Goal: Task Accomplishment & Management: Manage account settings

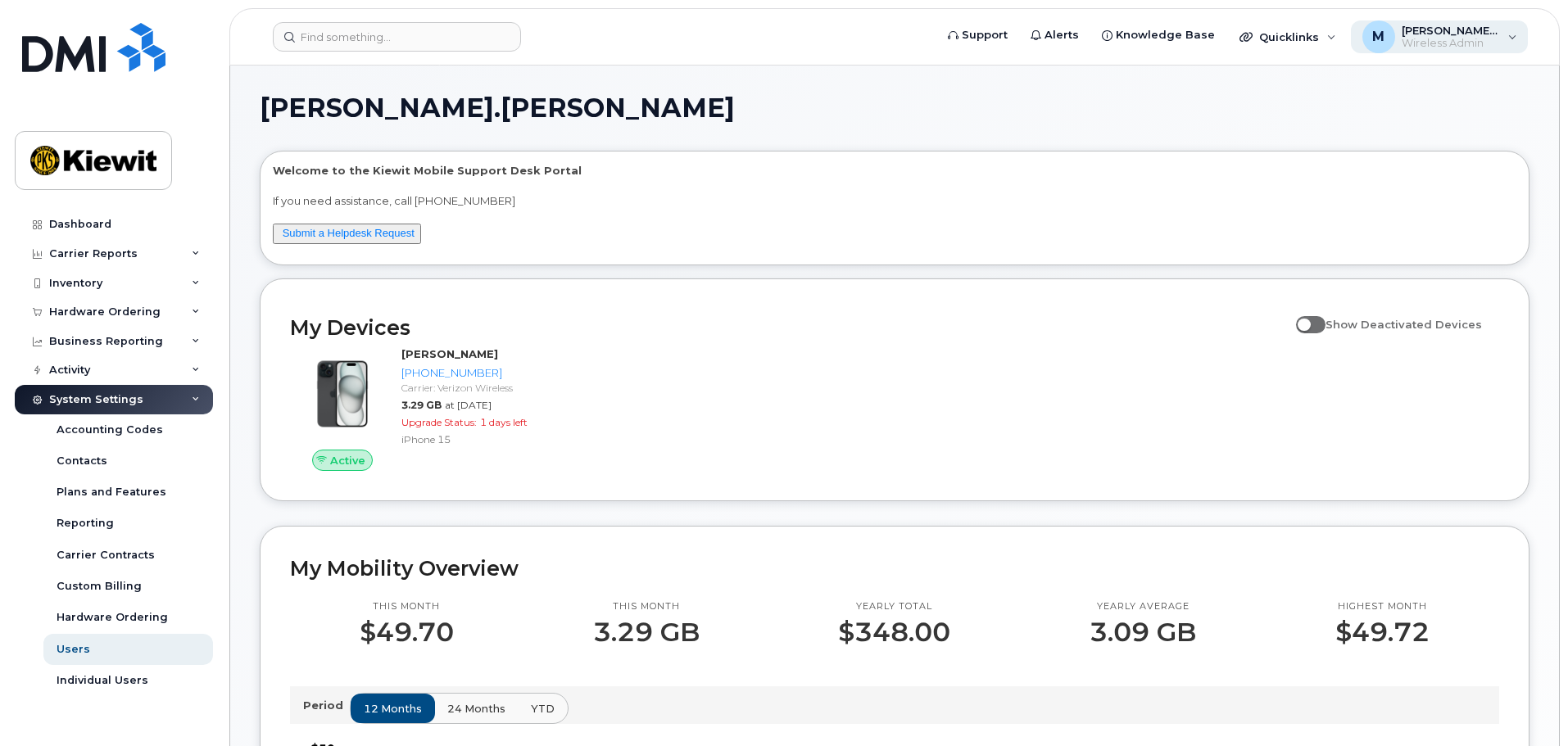
click at [1500, 42] on span "Wireless Admin" at bounding box center [1451, 43] width 98 height 13
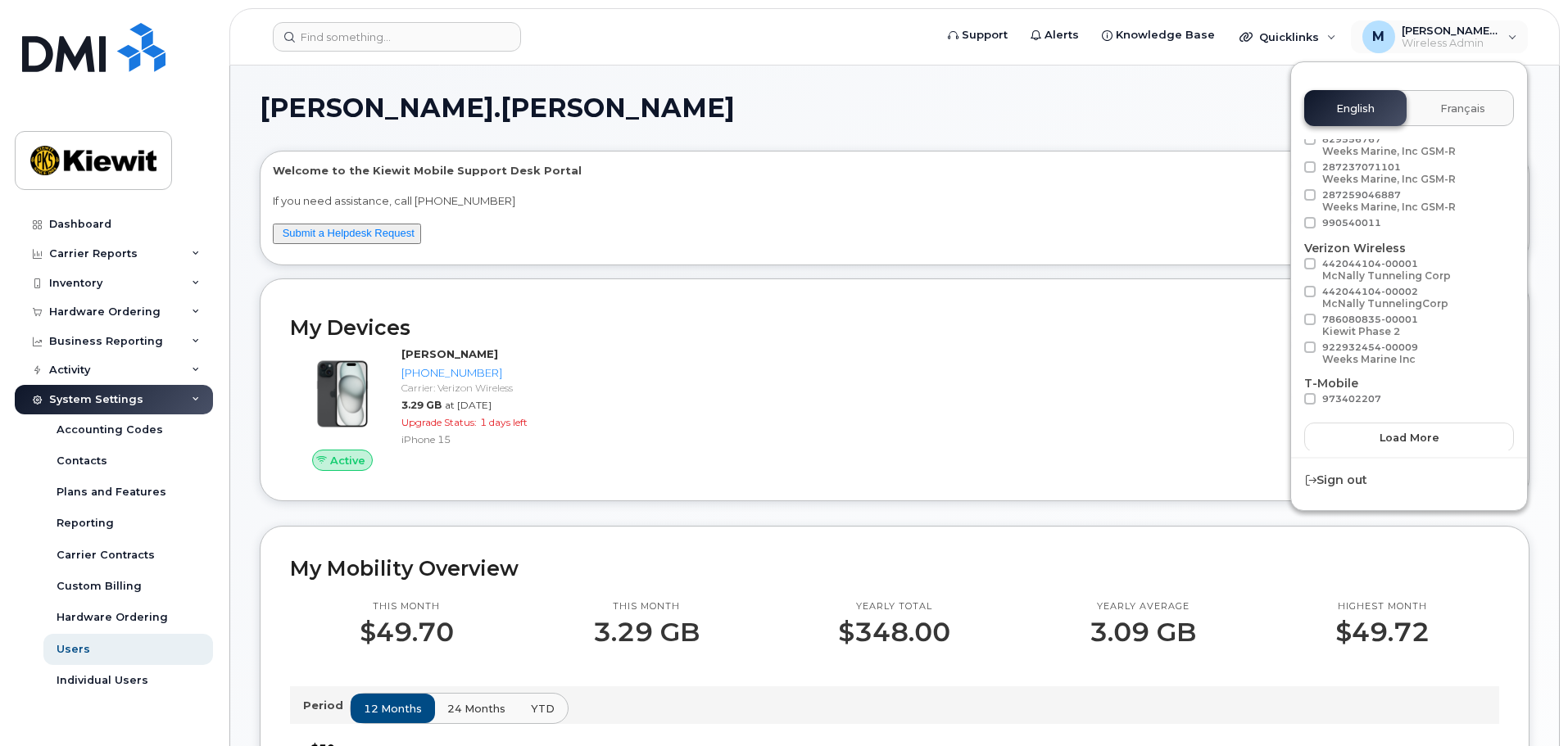
scroll to position [92, 0]
click at [697, 268] on div "Mackenzie.Horton Welcome to the Kiewit Mobile Support Desk Portal If you need a…" at bounding box center [894, 742] width 1270 height 1294
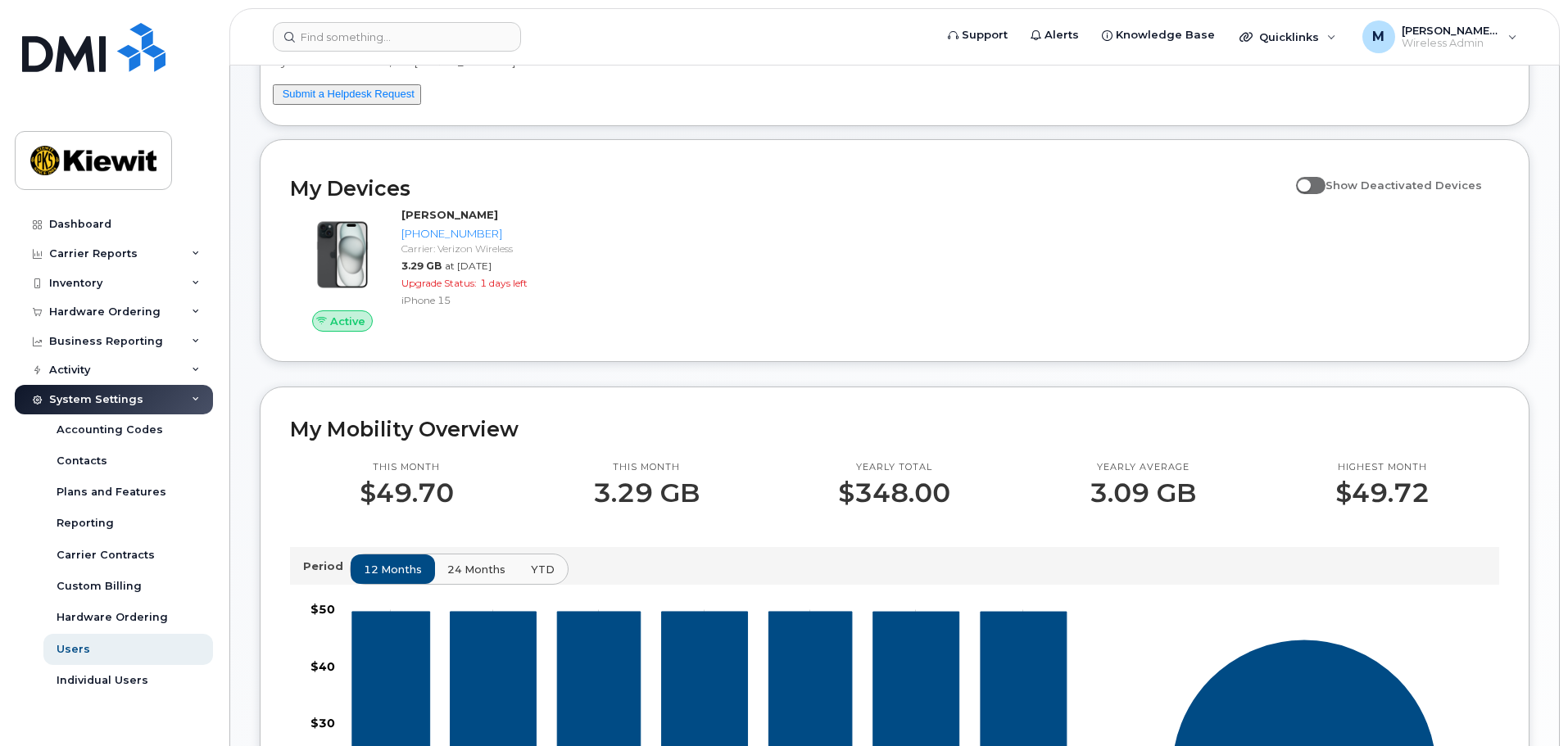
scroll to position [163, 0]
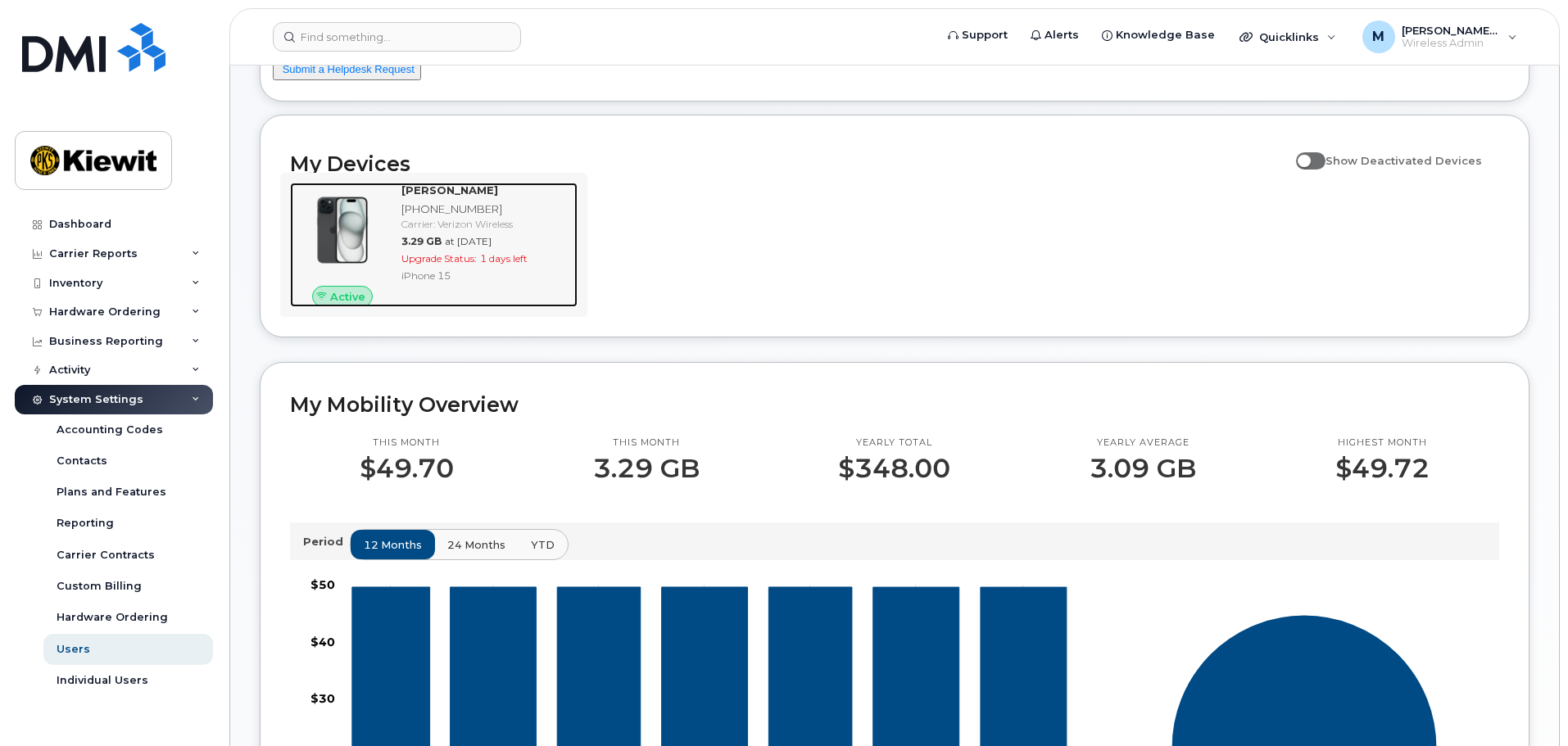
click at [445, 245] on span "at [DATE]" at bounding box center [468, 241] width 47 height 13
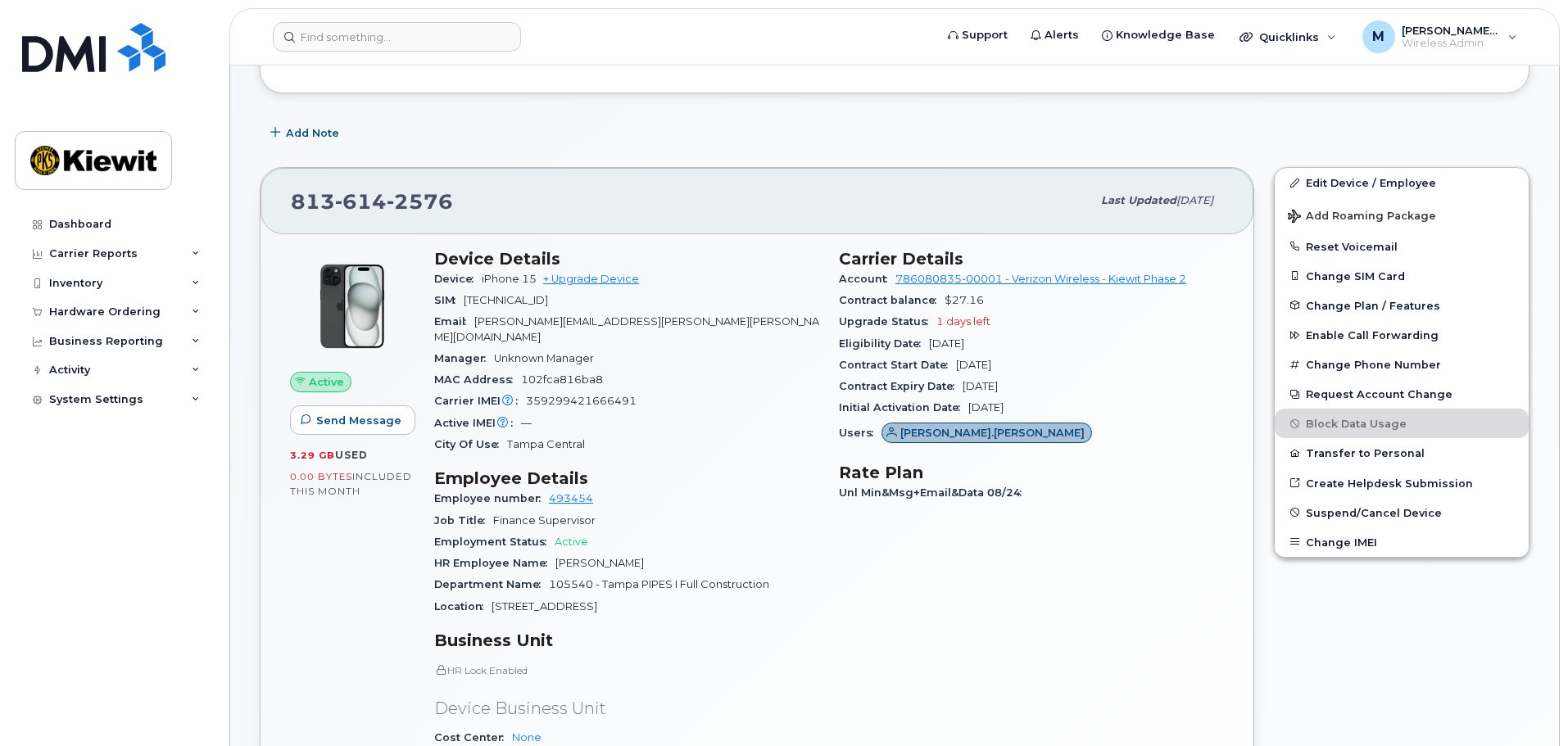
scroll to position [246, 0]
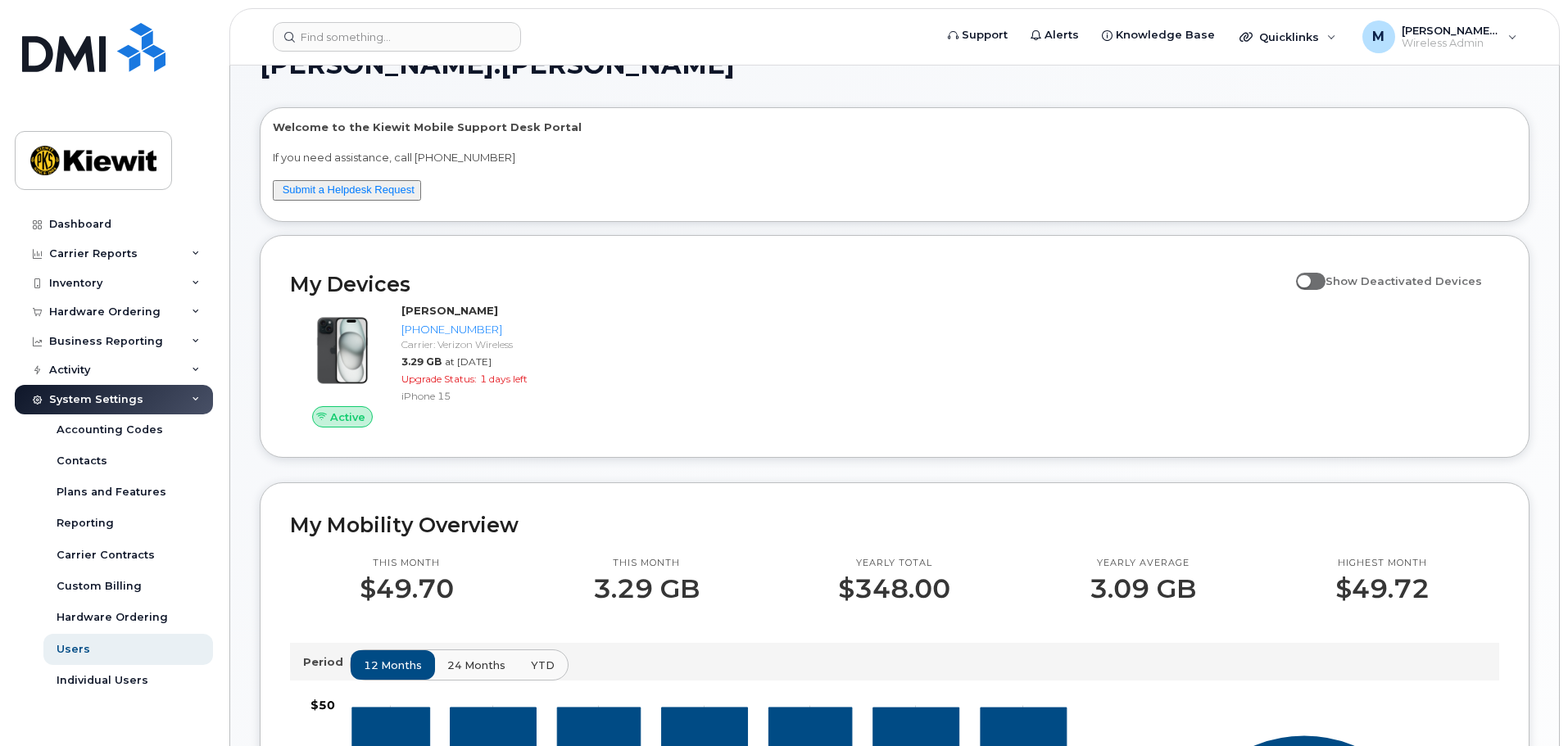
scroll to position [82, 0]
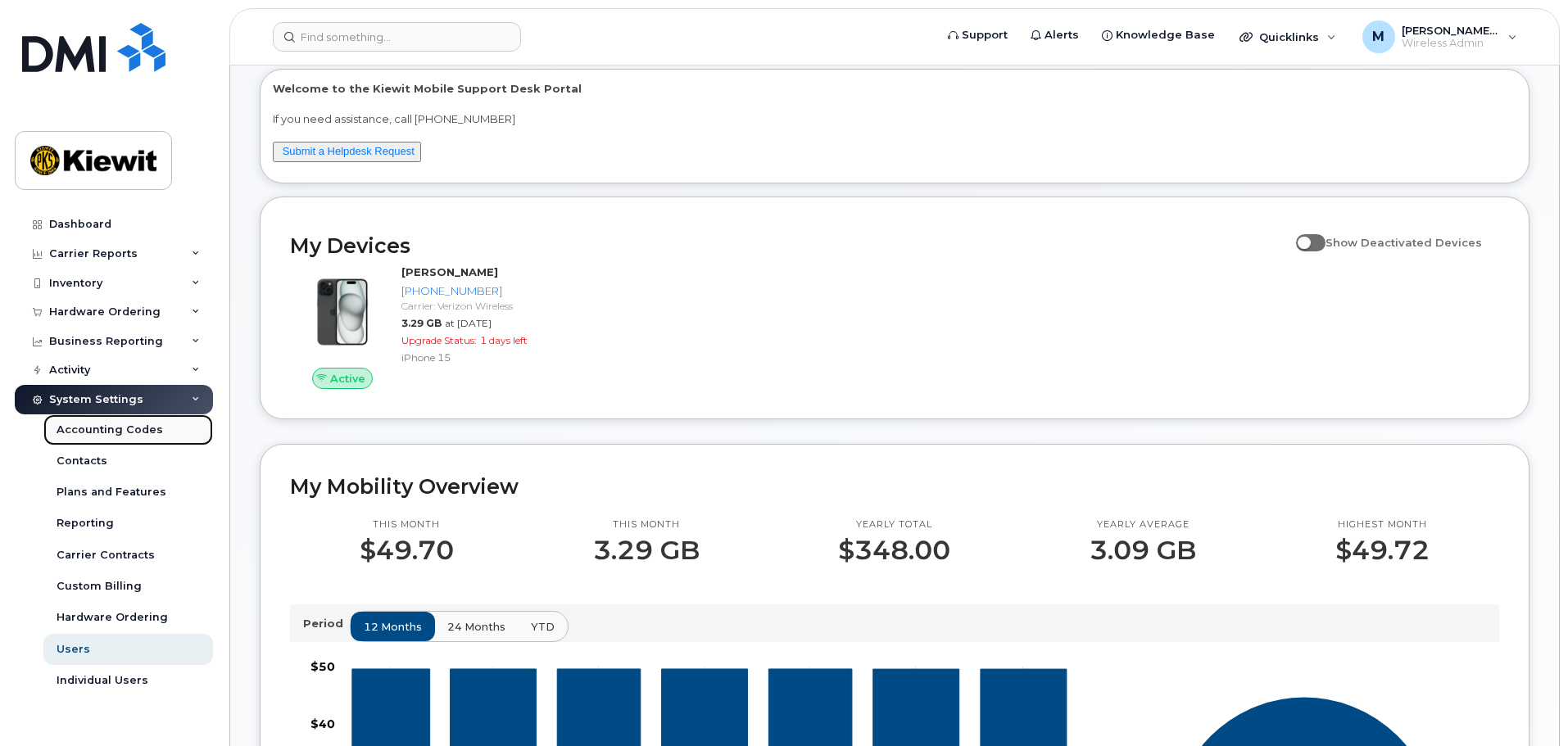
click at [119, 430] on div "Accounting Codes" at bounding box center [110, 430] width 107 height 15
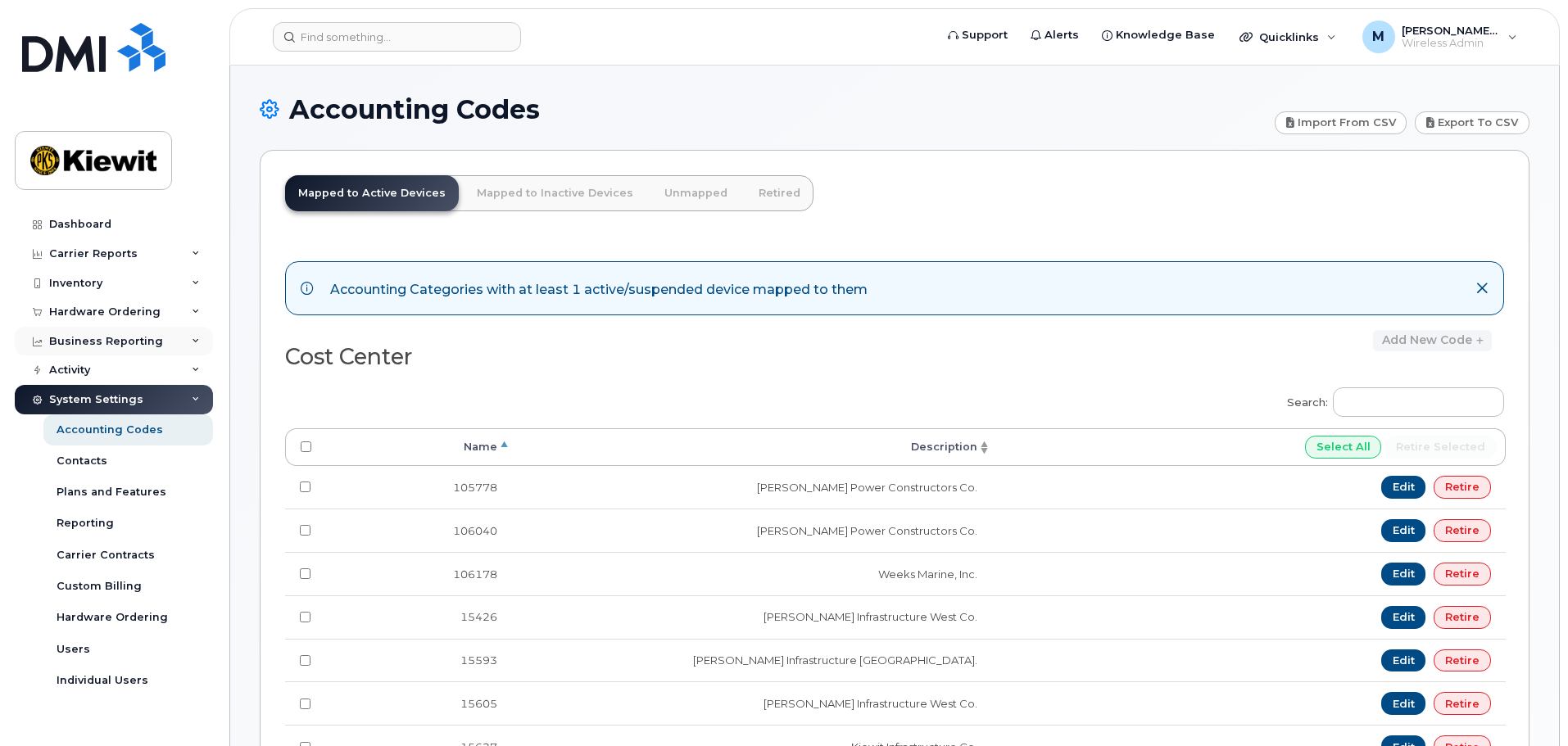
click at [189, 339] on div "Business Reporting" at bounding box center [114, 341] width 199 height 29
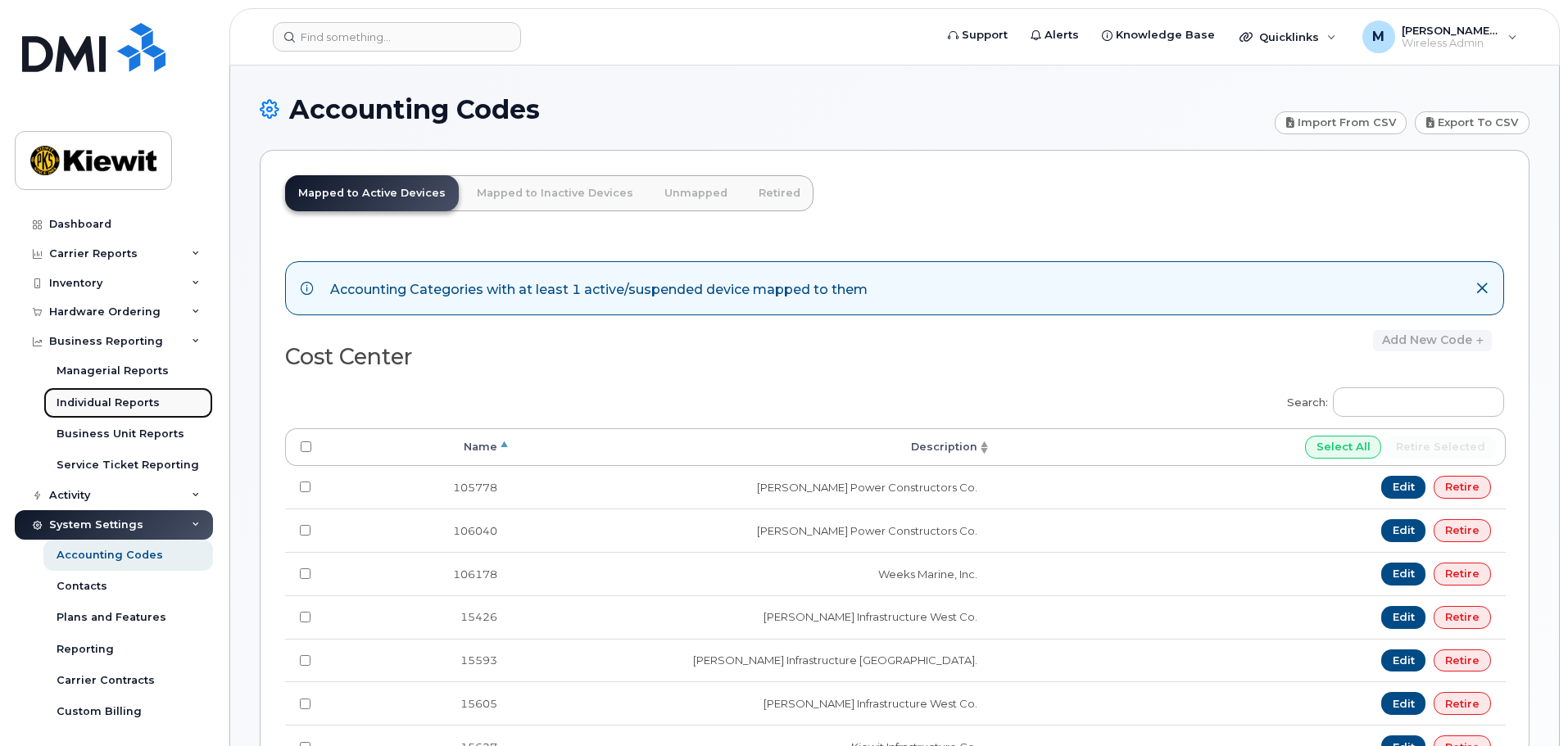
click at [118, 409] on div "Individual Reports" at bounding box center [108, 403] width 103 height 15
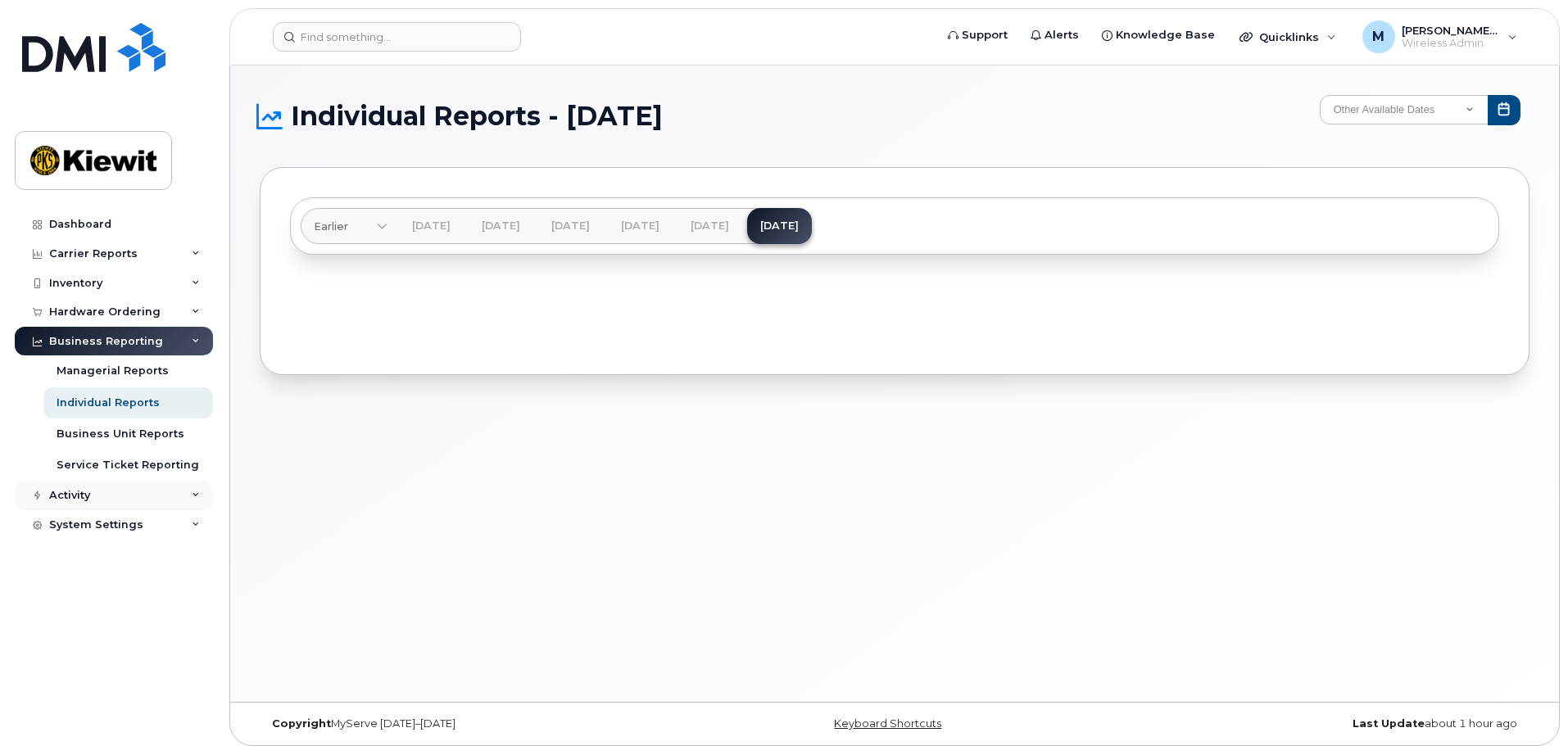
click at [180, 492] on div "Activity" at bounding box center [114, 495] width 199 height 29
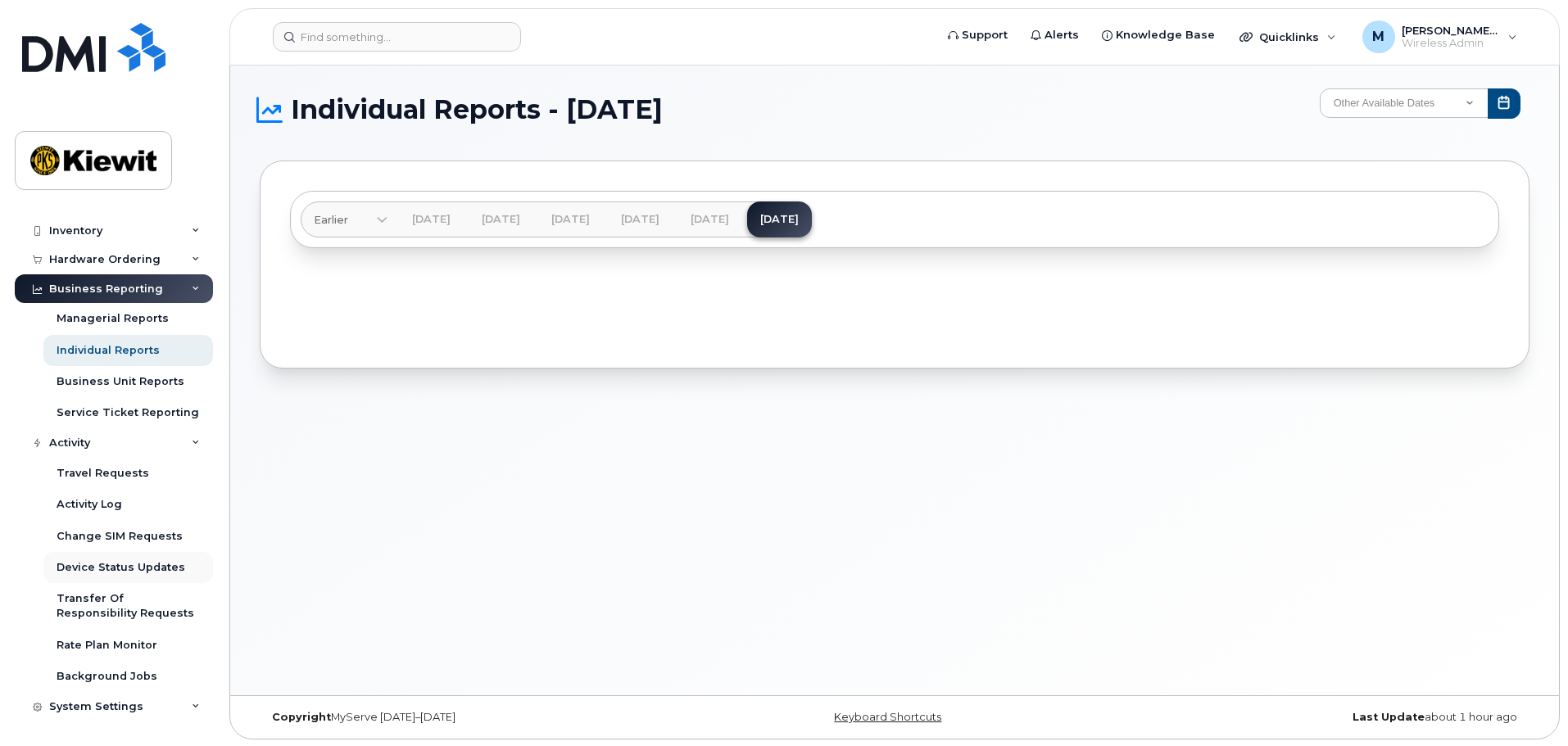
scroll to position [8, 0]
click at [192, 441] on icon at bounding box center [196, 443] width 8 height 8
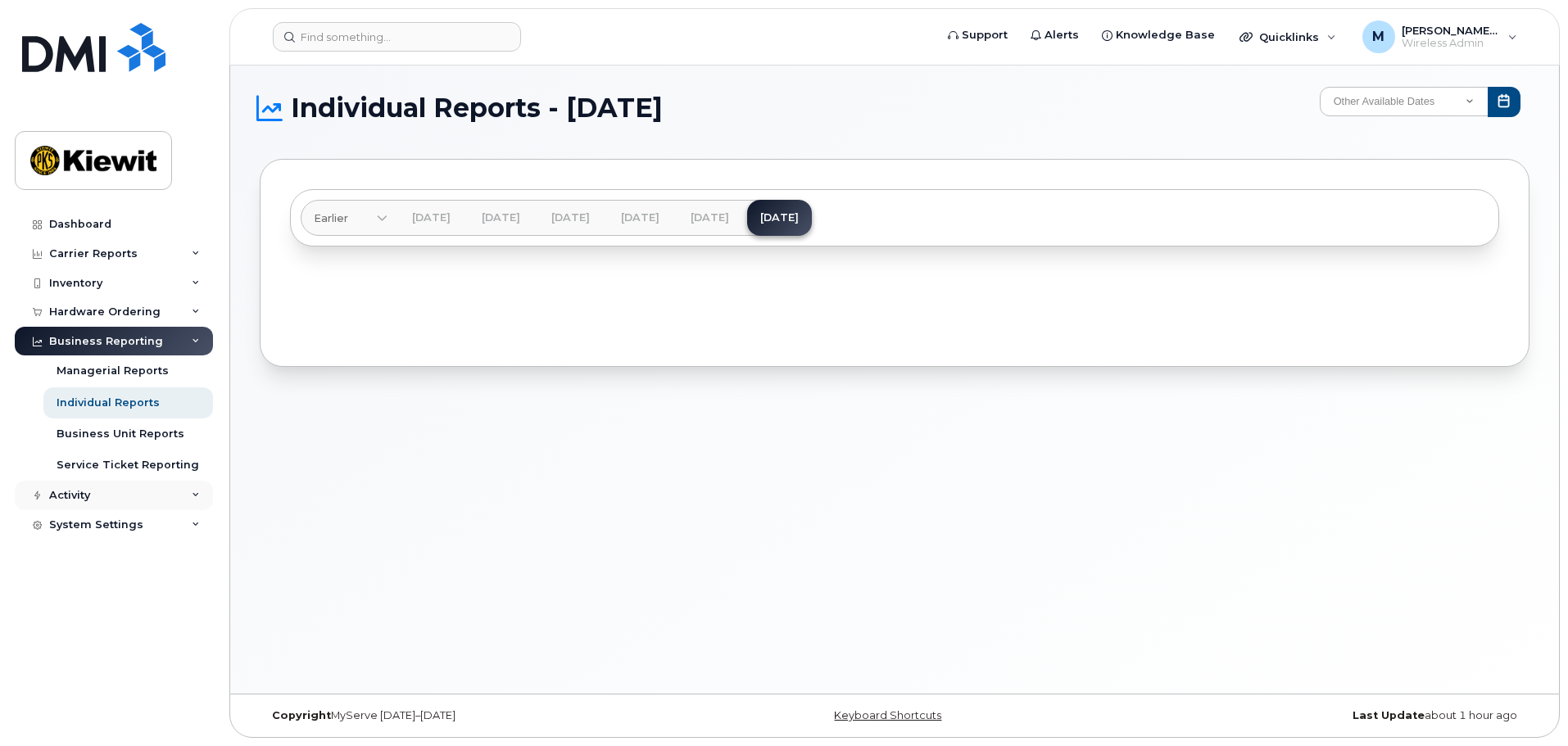
scroll to position [0, 0]
click at [194, 524] on icon at bounding box center [196, 525] width 8 height 8
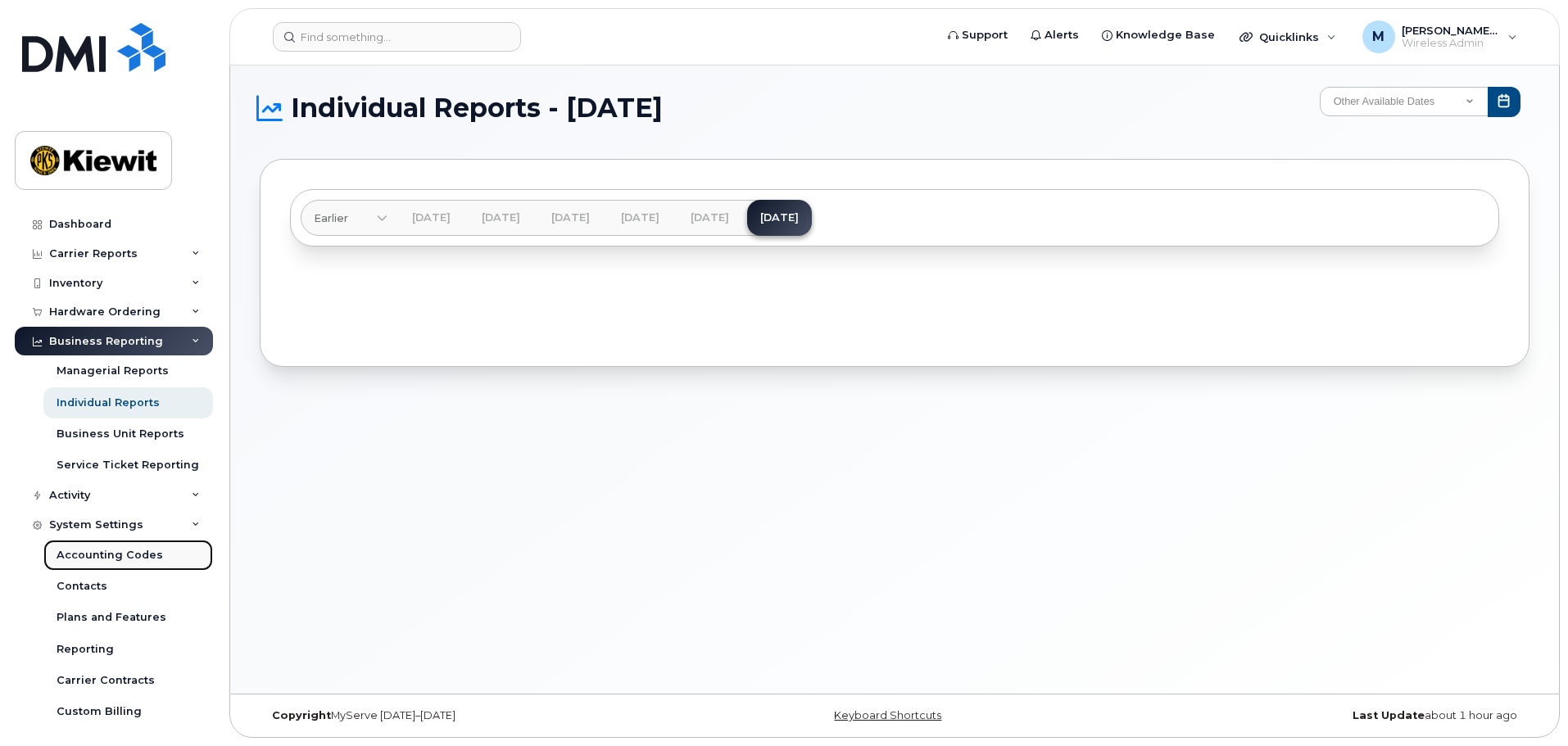
click at [138, 556] on div "Accounting Codes" at bounding box center [110, 555] width 107 height 15
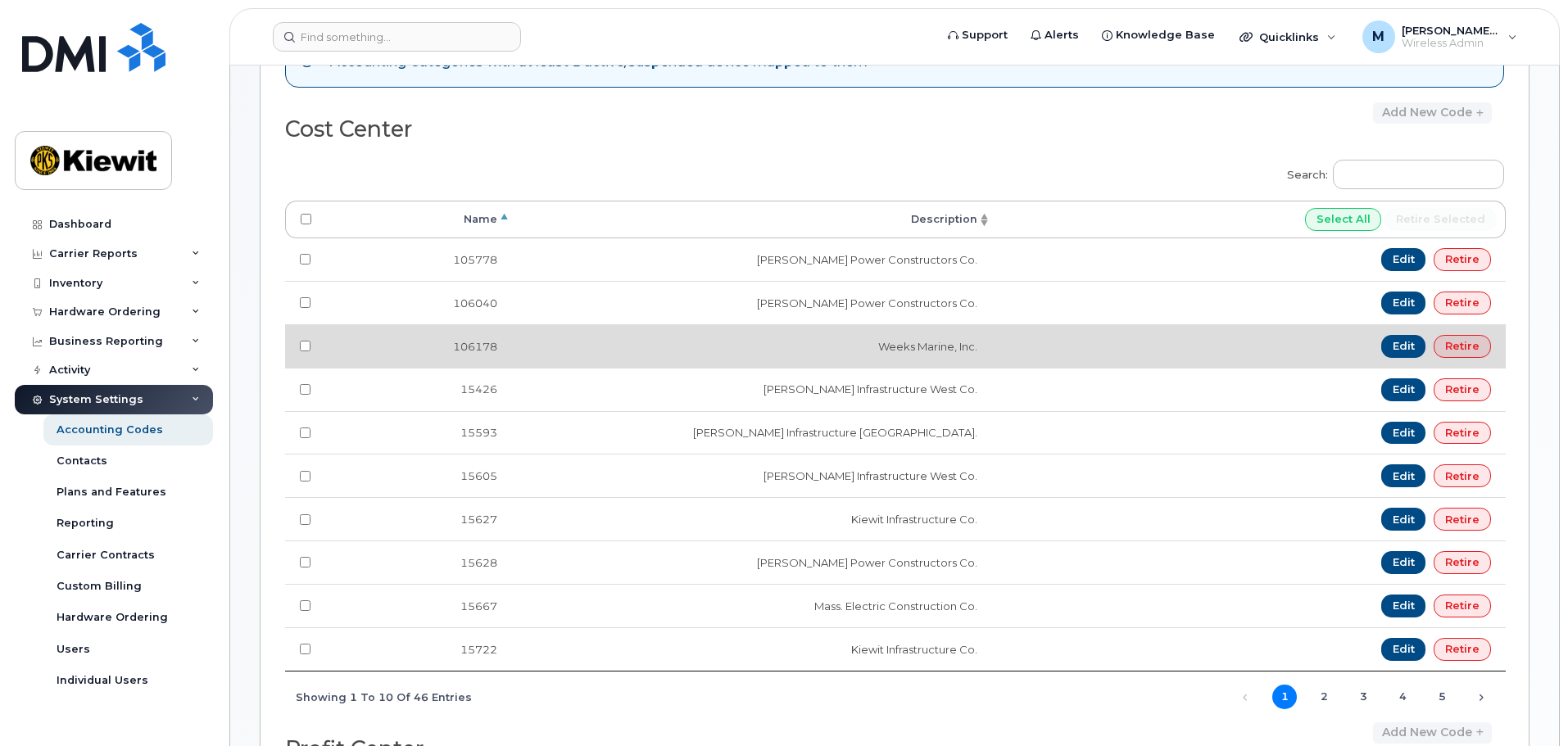
scroll to position [246, 0]
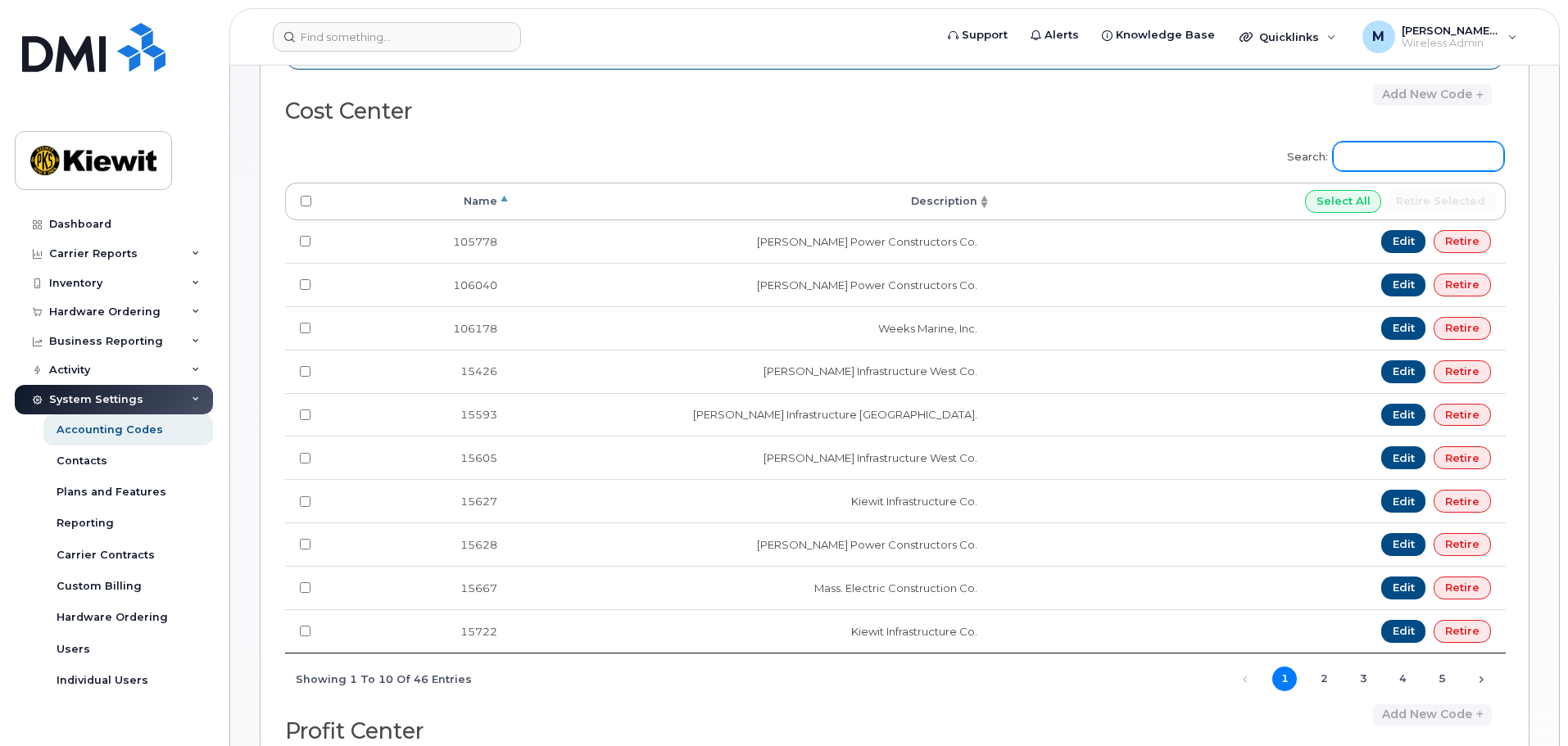
click at [1401, 158] on input "Search:" at bounding box center [1418, 156] width 171 height 29
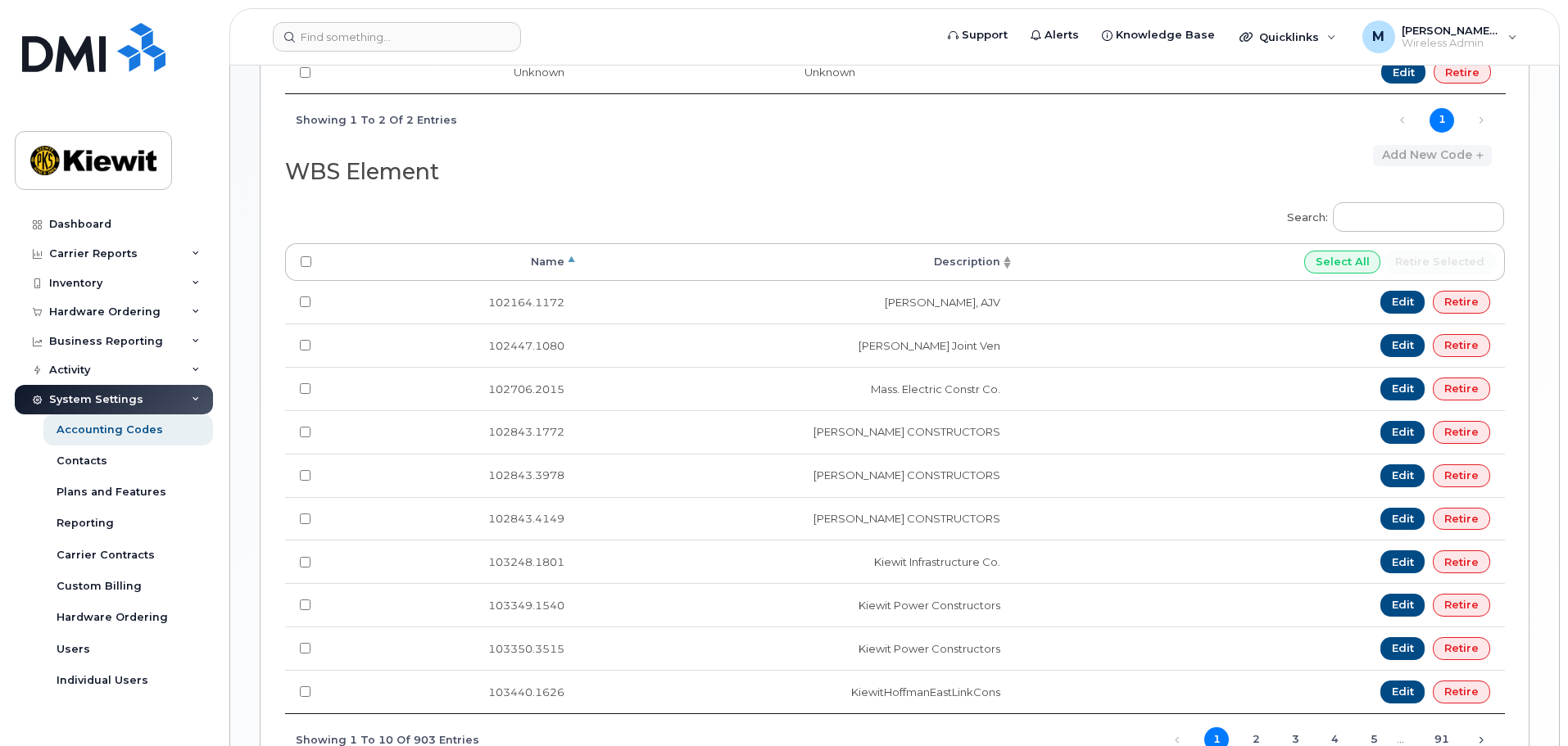
scroll to position [561, 0]
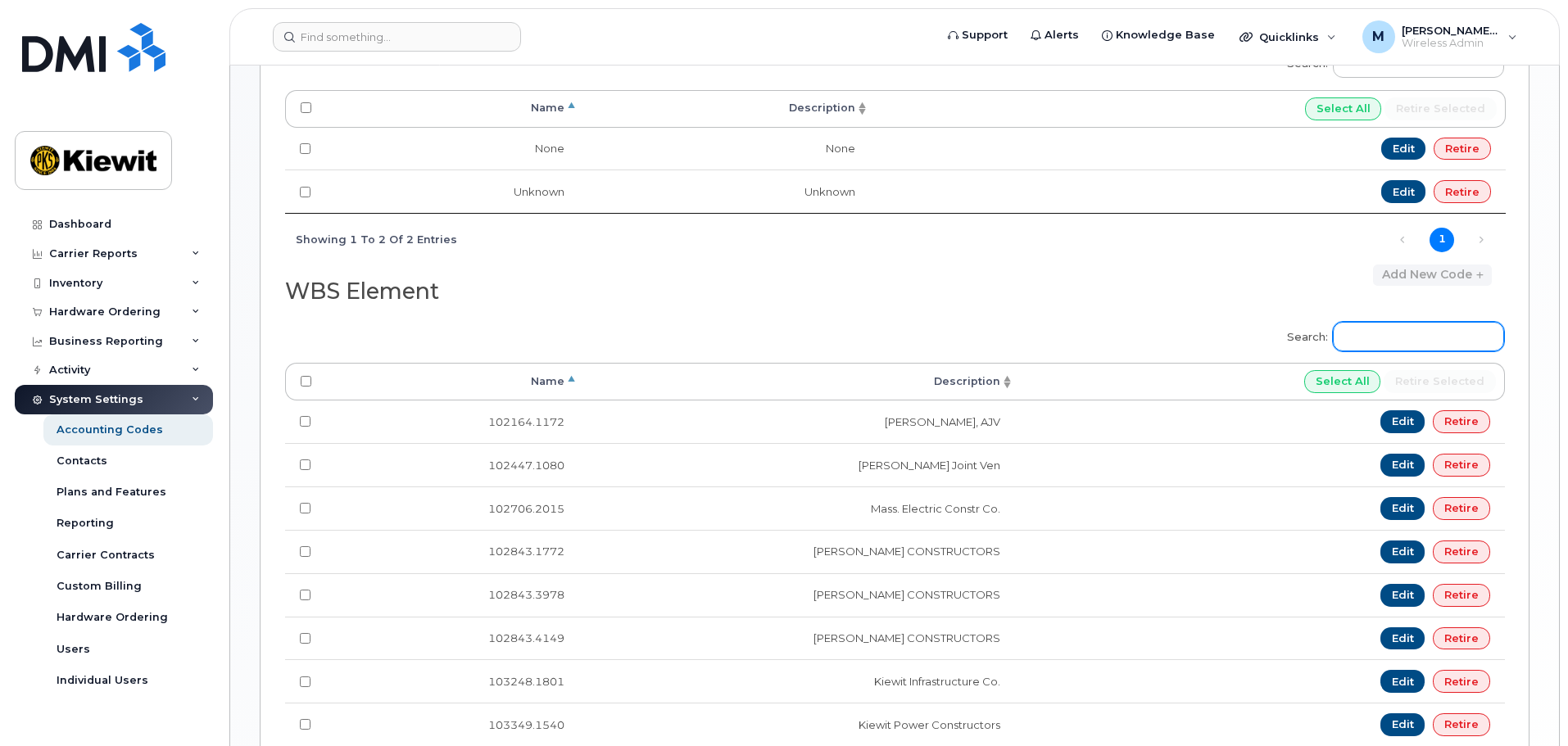
type input "105540"
click at [1415, 330] on input "Search:" at bounding box center [1418, 336] width 171 height 29
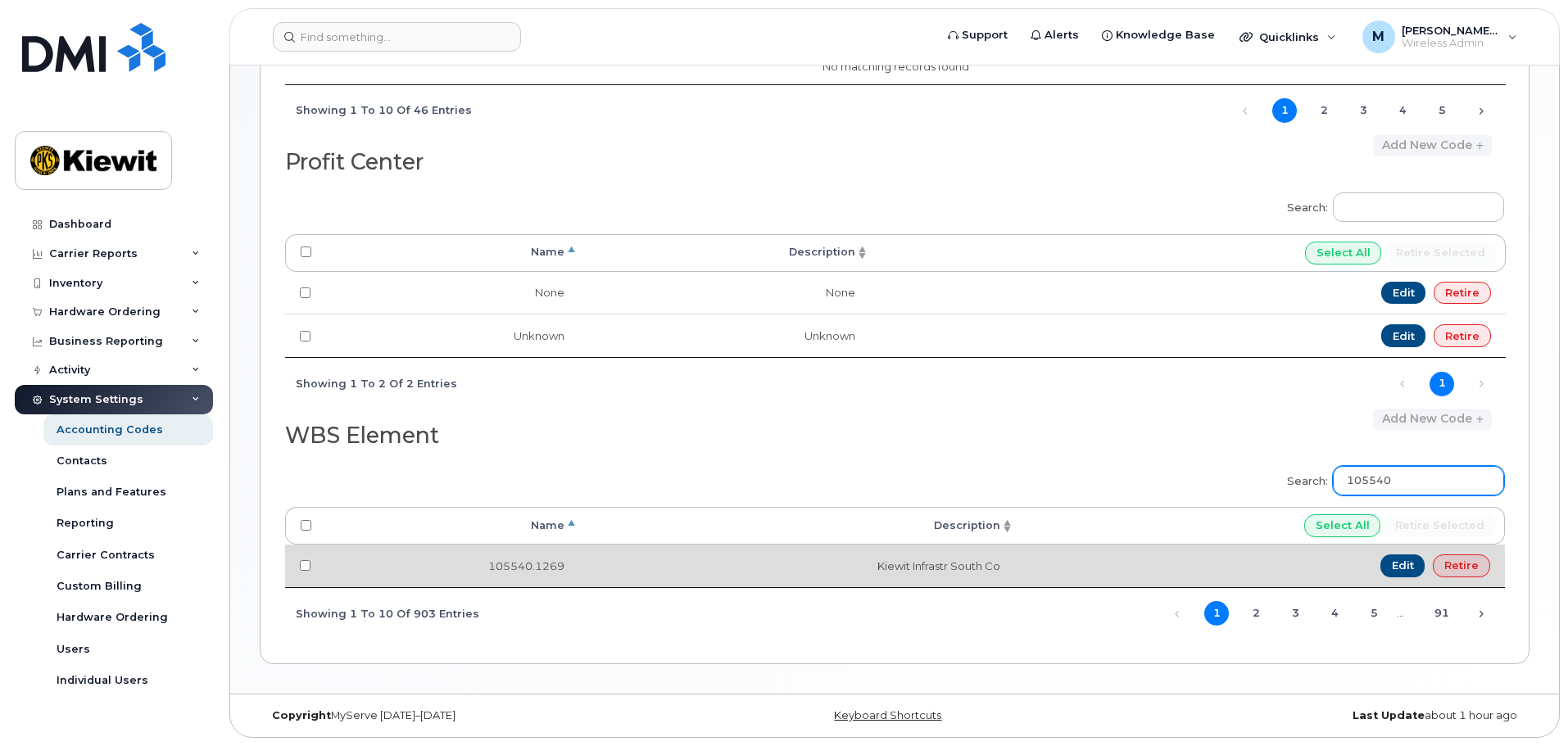
type input "105540"
click at [301, 565] on input "checkbox" at bounding box center [305, 565] width 11 height 11
checkbox input "true"
click at [1389, 568] on link "Edit" at bounding box center [1403, 566] width 45 height 23
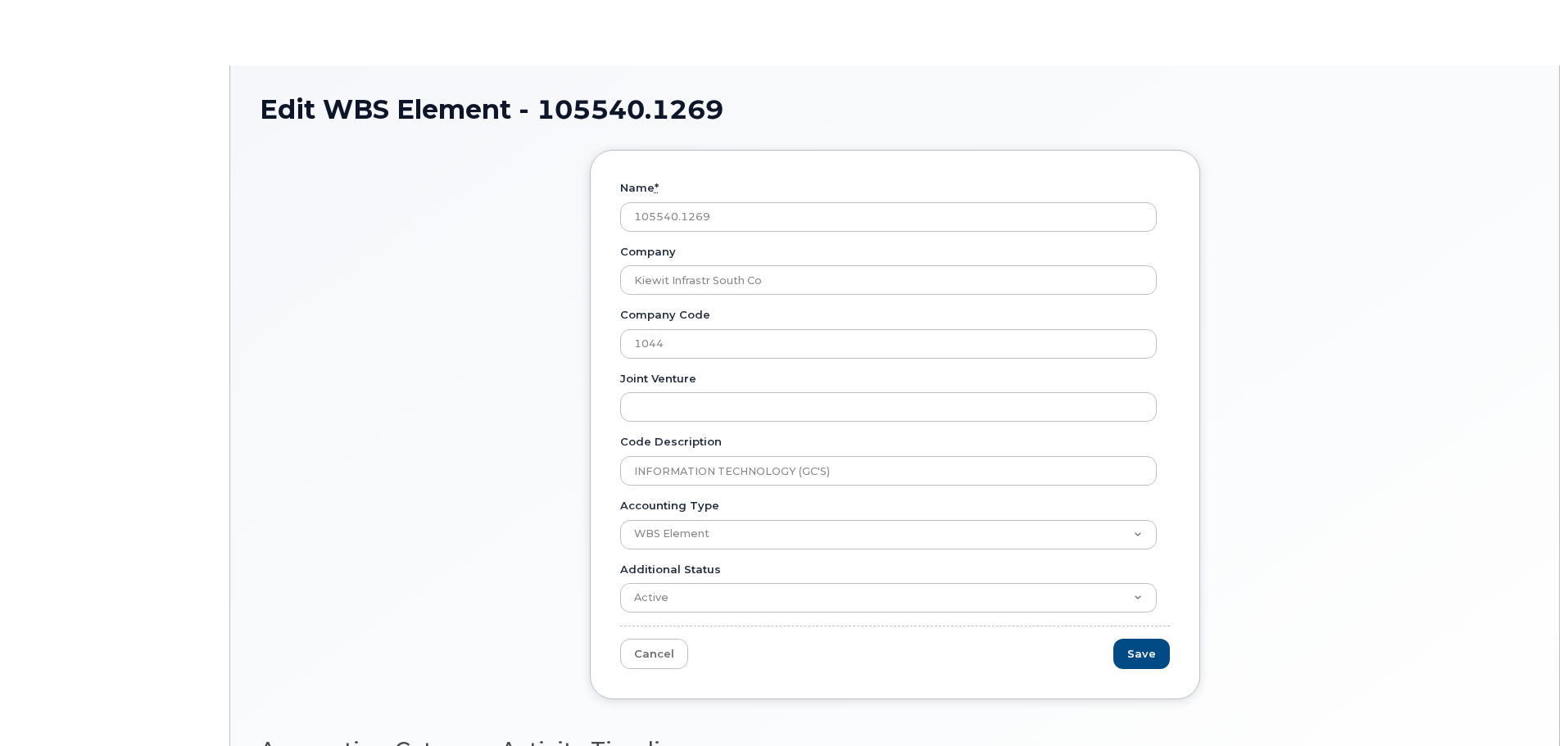
type input "INFORMATION TECHNOLOGY (GC'S)"
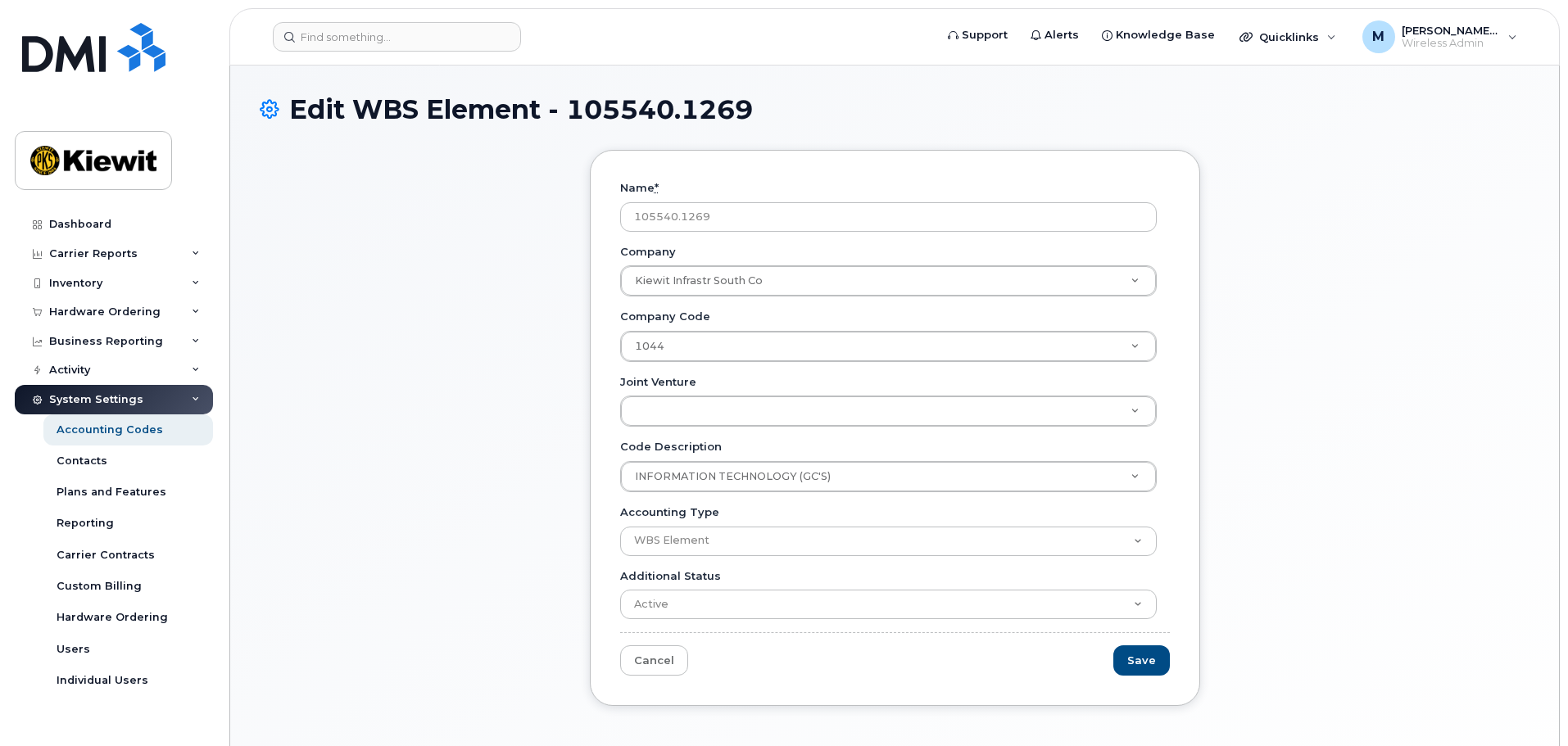
scroll to position [178, 0]
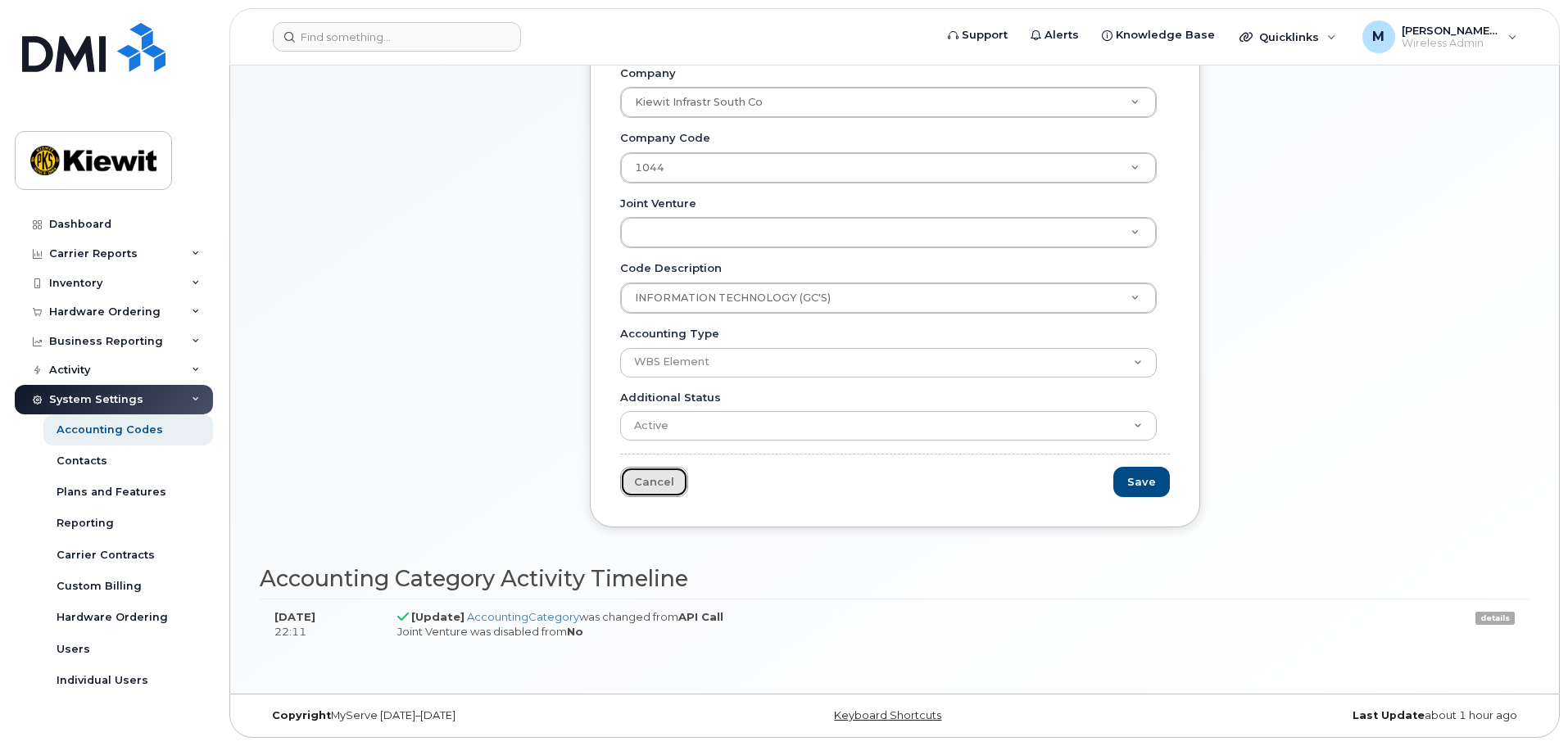
click at [641, 480] on link "Cancel" at bounding box center [655, 482] width 68 height 30
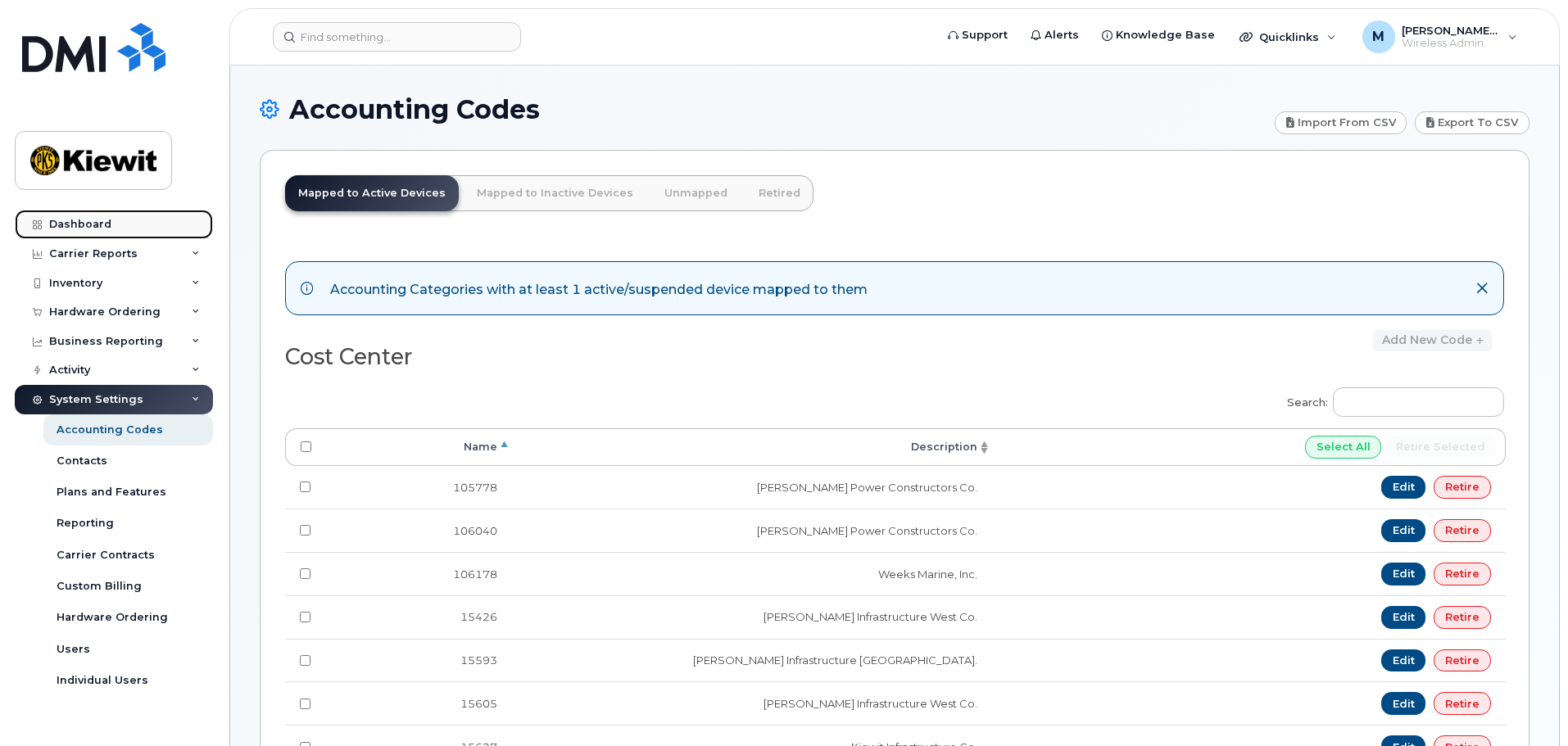
click at [103, 223] on div "Dashboard" at bounding box center [80, 224] width 63 height 13
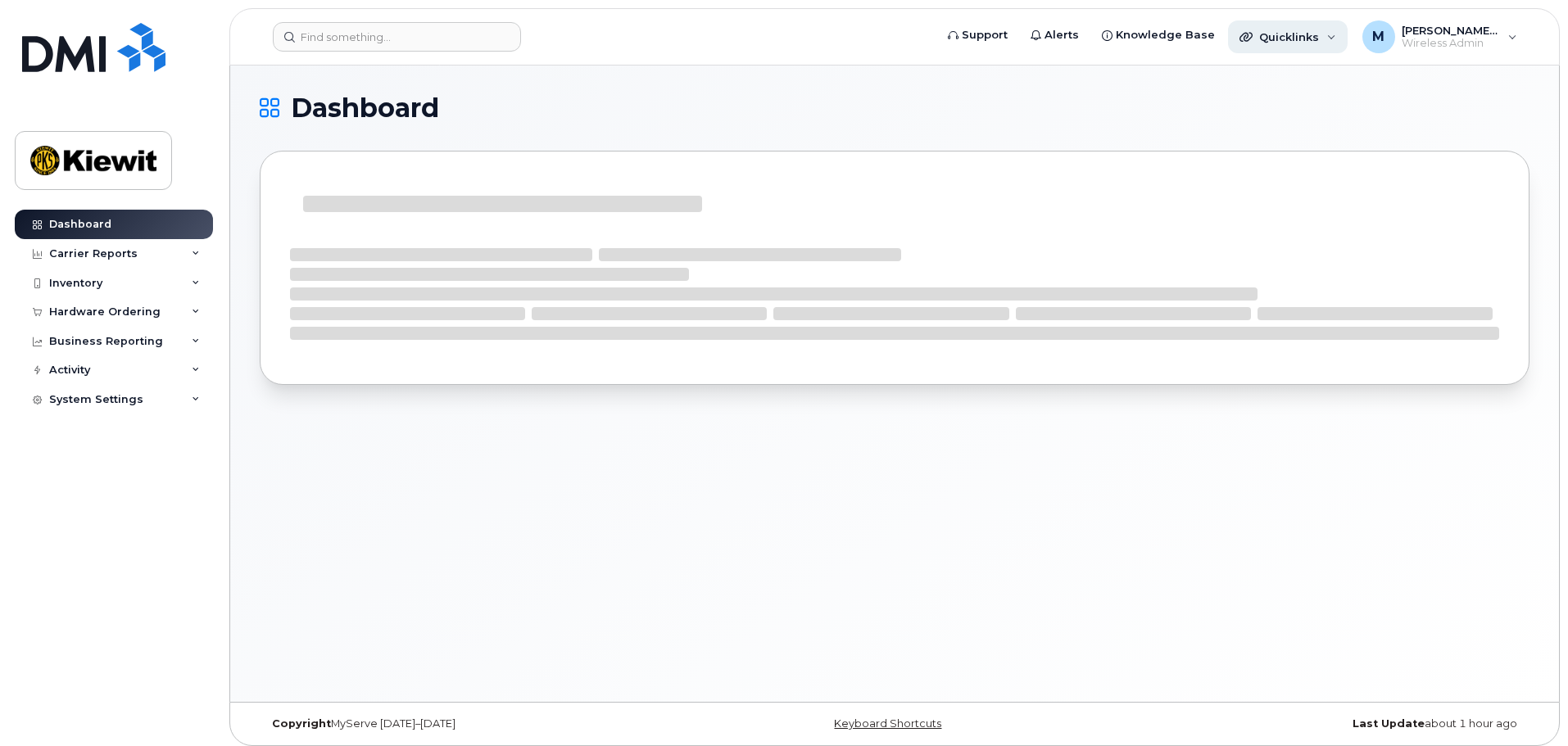
click at [1328, 34] on div "Quicklinks" at bounding box center [1287, 37] width 119 height 33
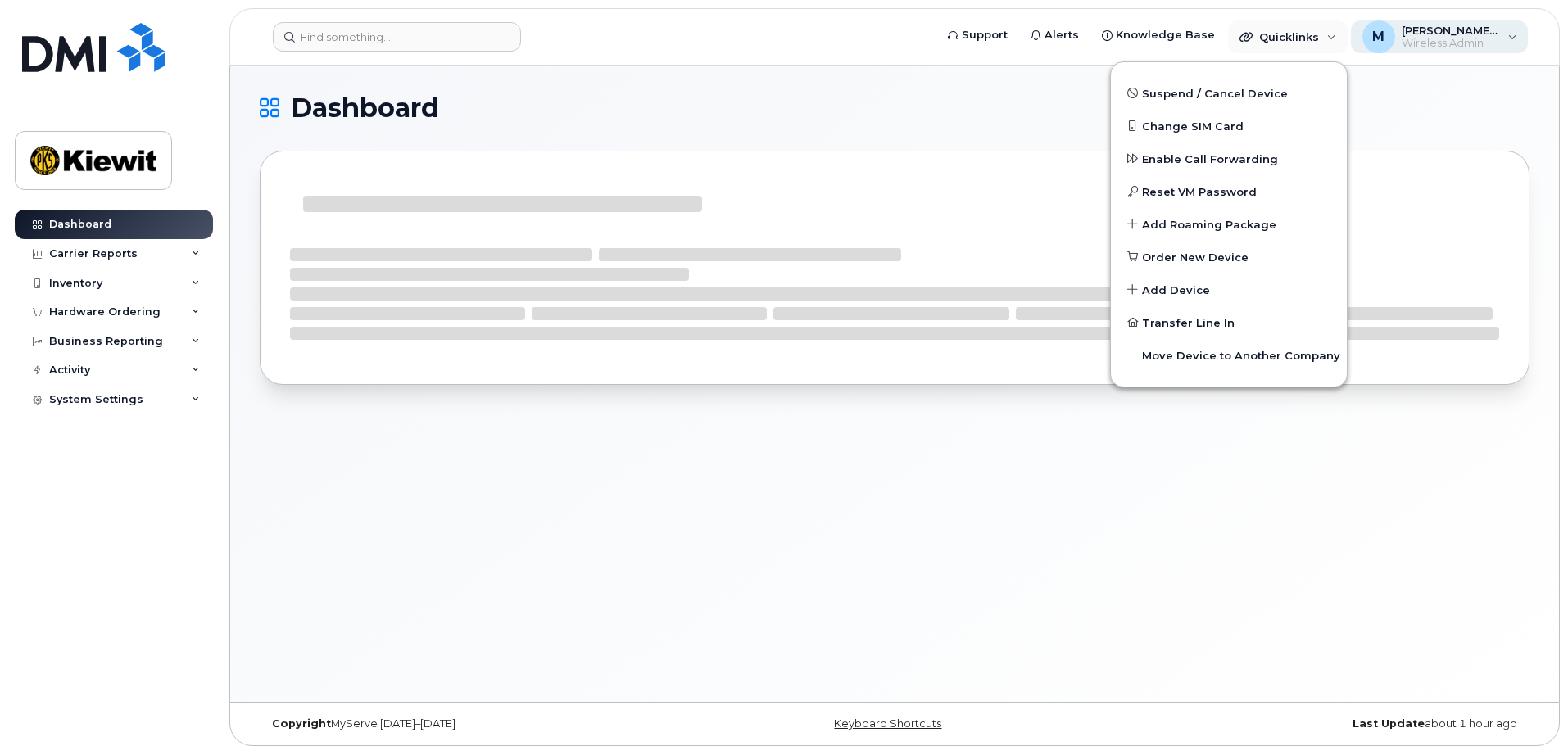
click at [1459, 43] on span "Wireless Admin" at bounding box center [1451, 43] width 98 height 13
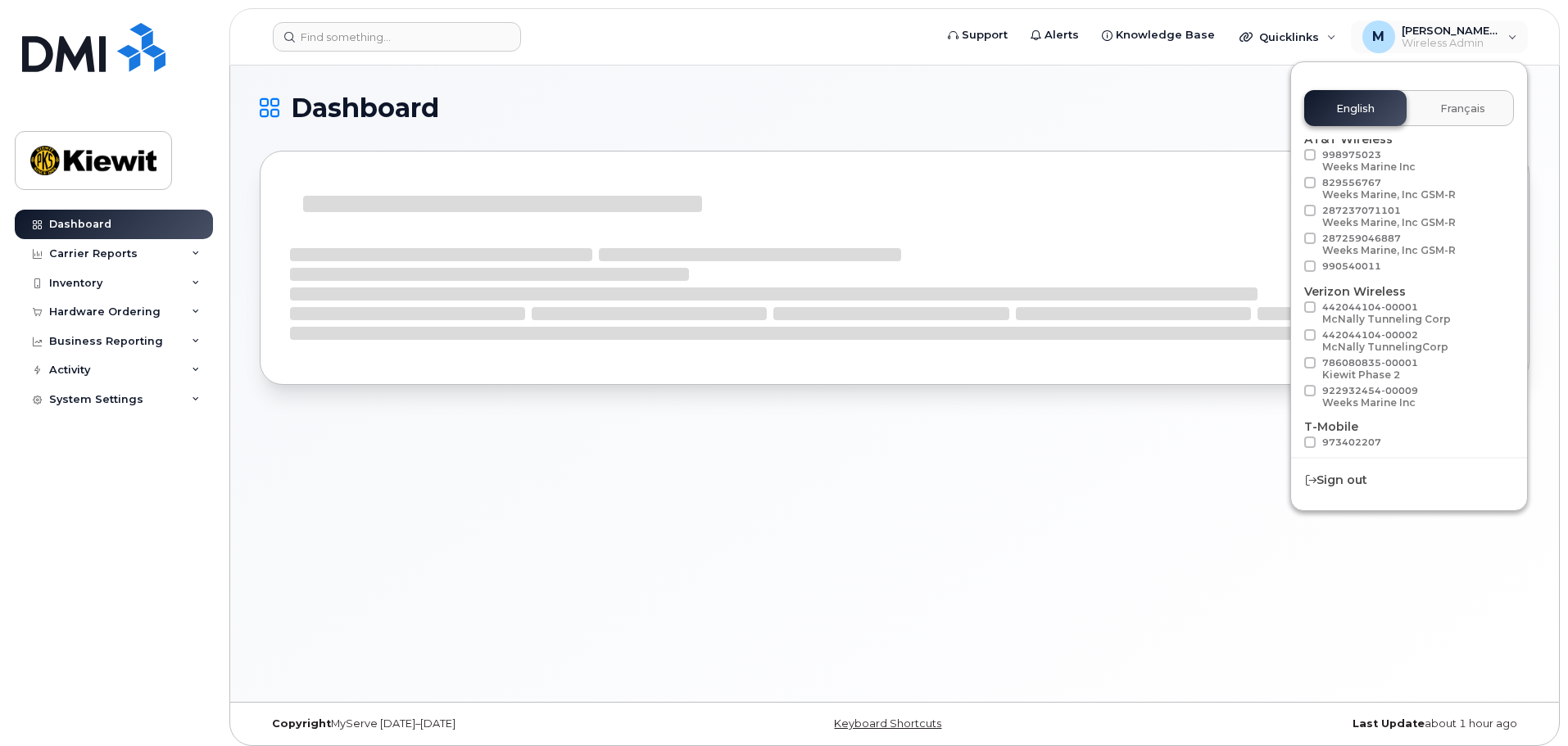
scroll to position [92, 0]
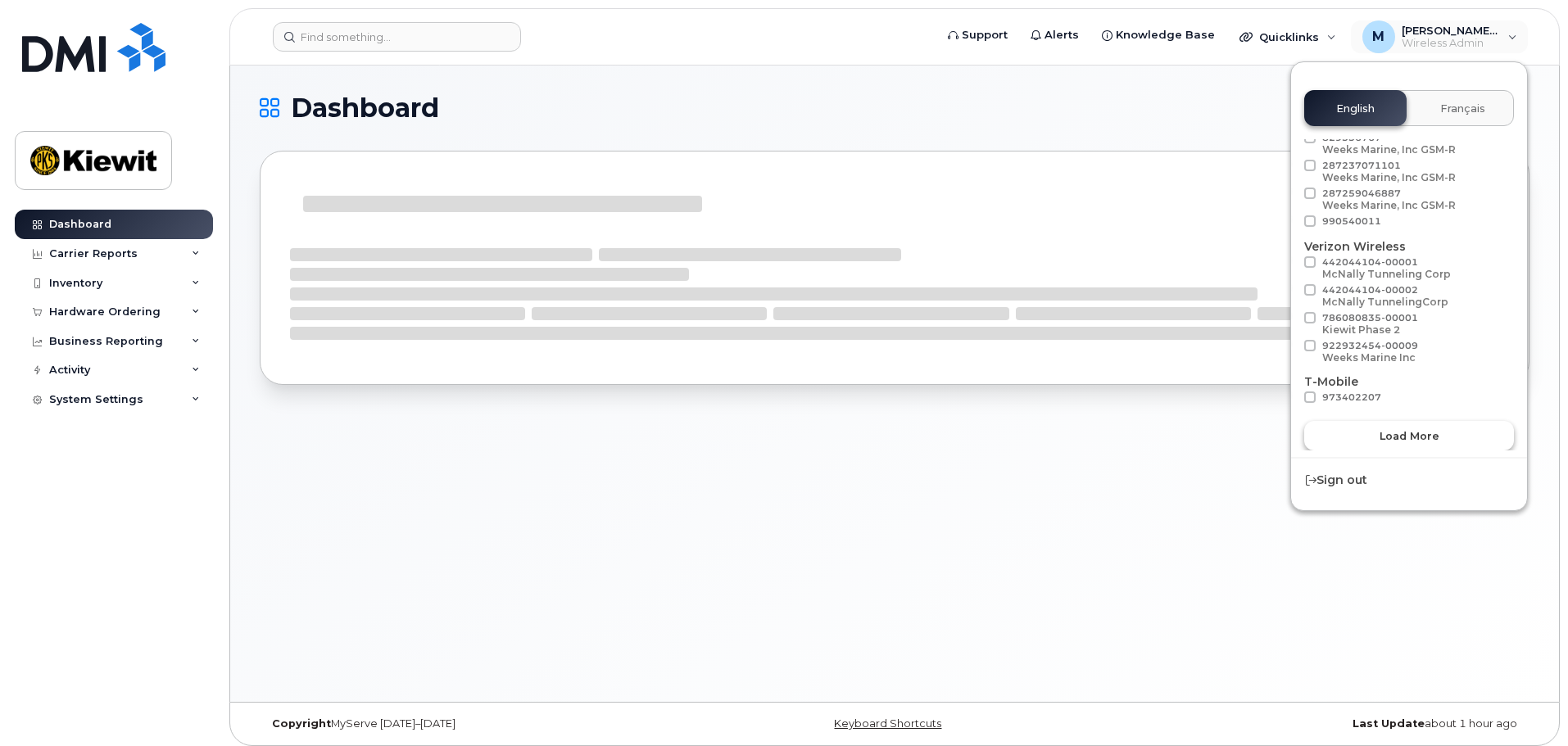
click at [1411, 426] on button "Load more" at bounding box center [1409, 435] width 209 height 29
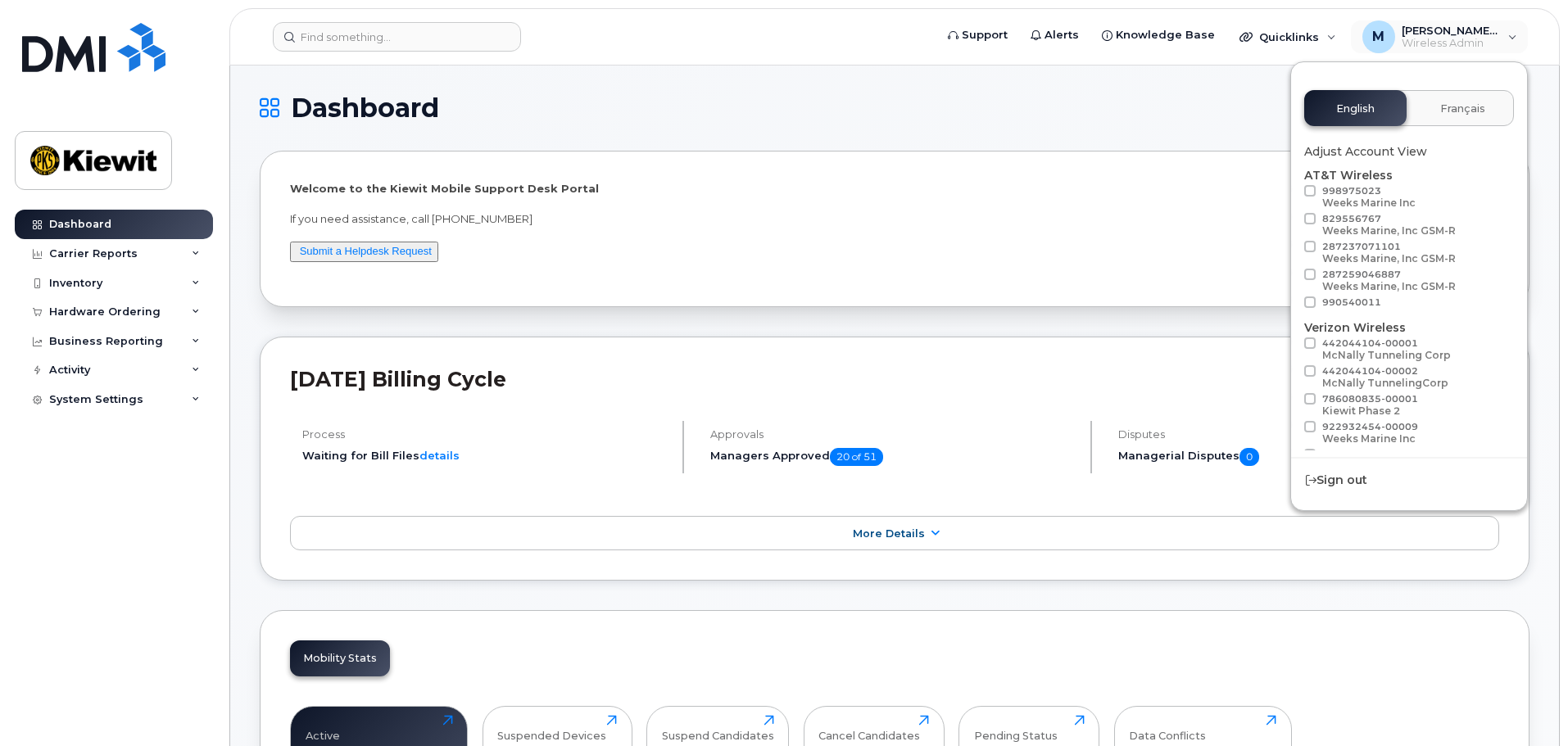
scroll to position [0, 0]
click at [1219, 112] on h1 "Dashboard" at bounding box center [890, 108] width 1262 height 26
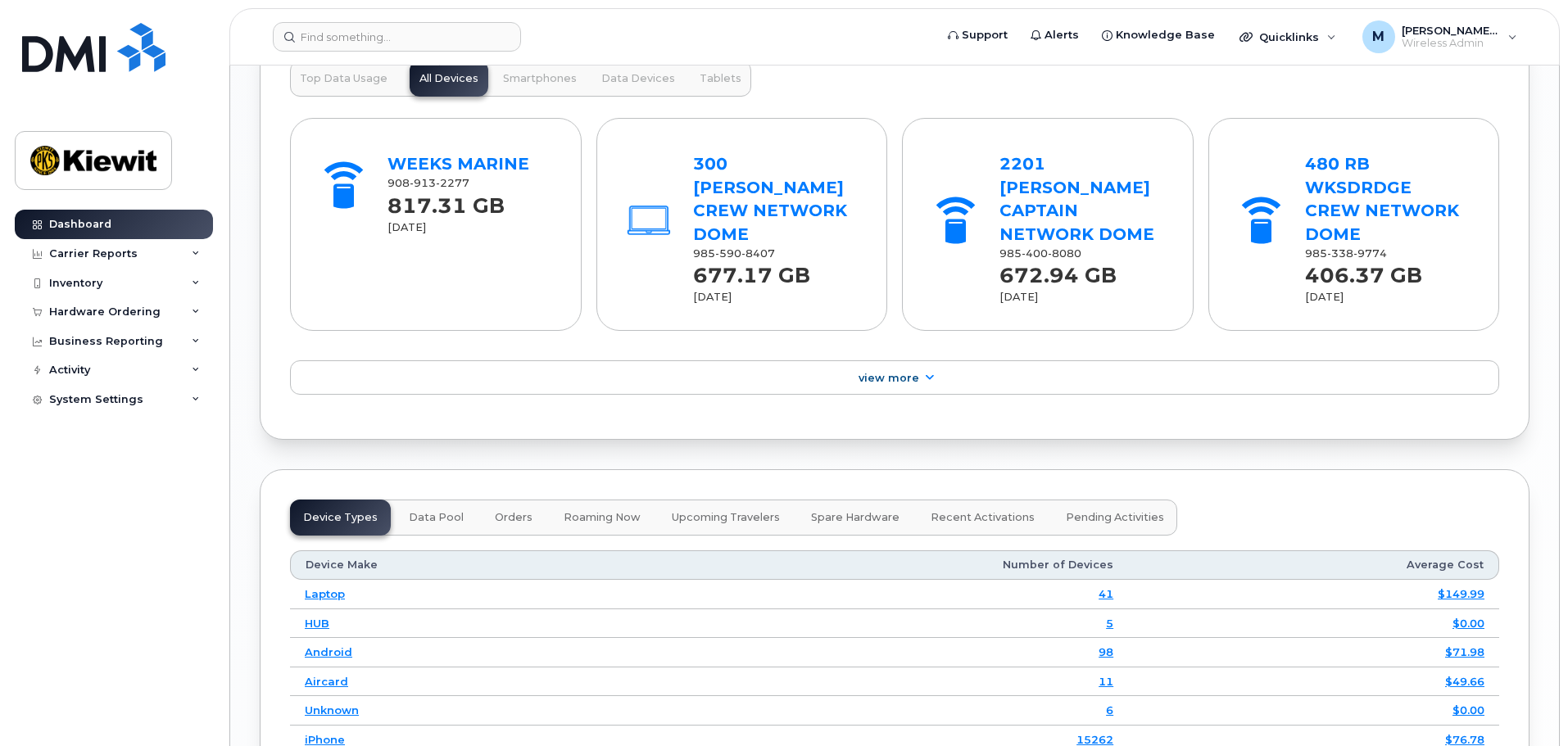
scroll to position [1638, 0]
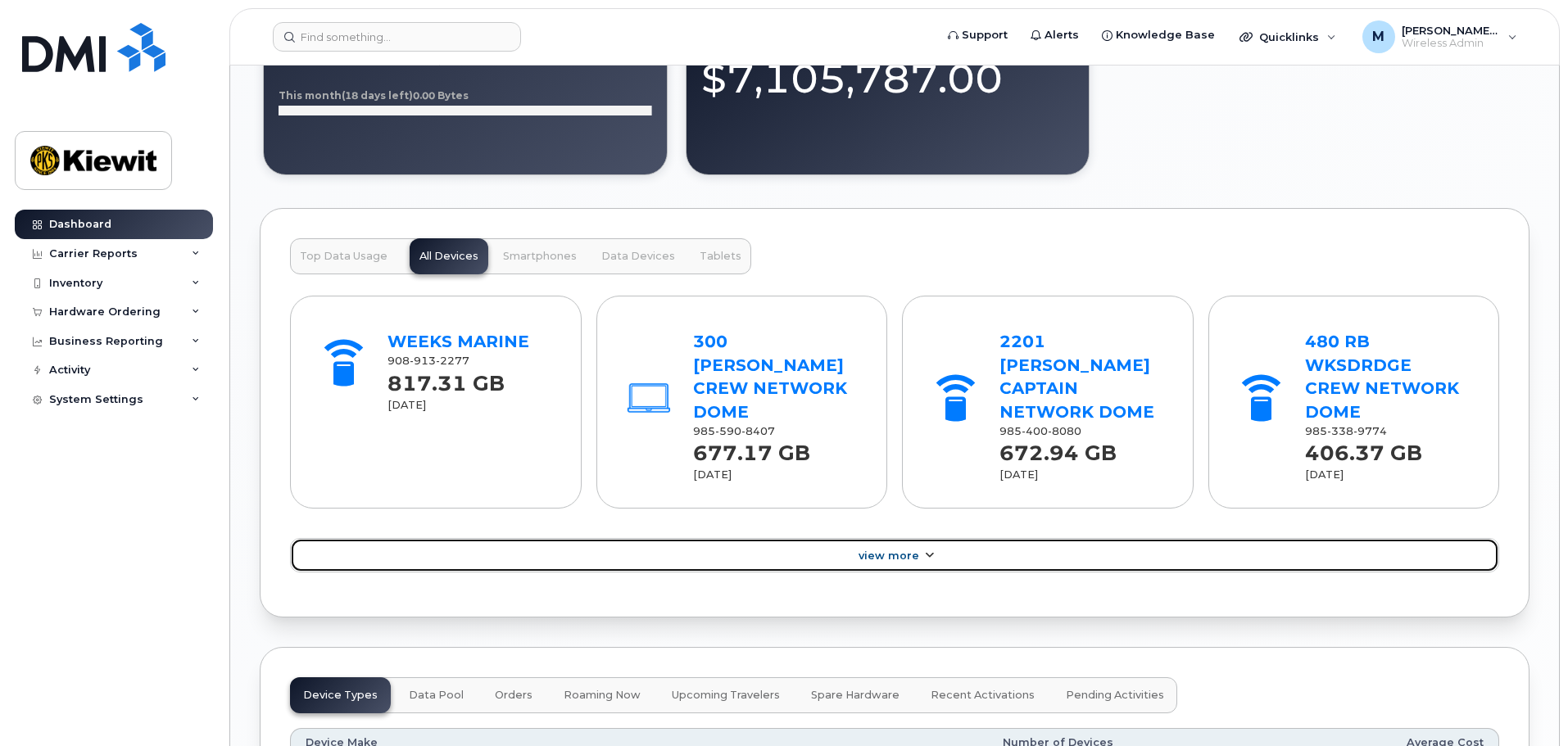
click at [939, 538] on link "View More" at bounding box center [895, 554] width 1209 height 34
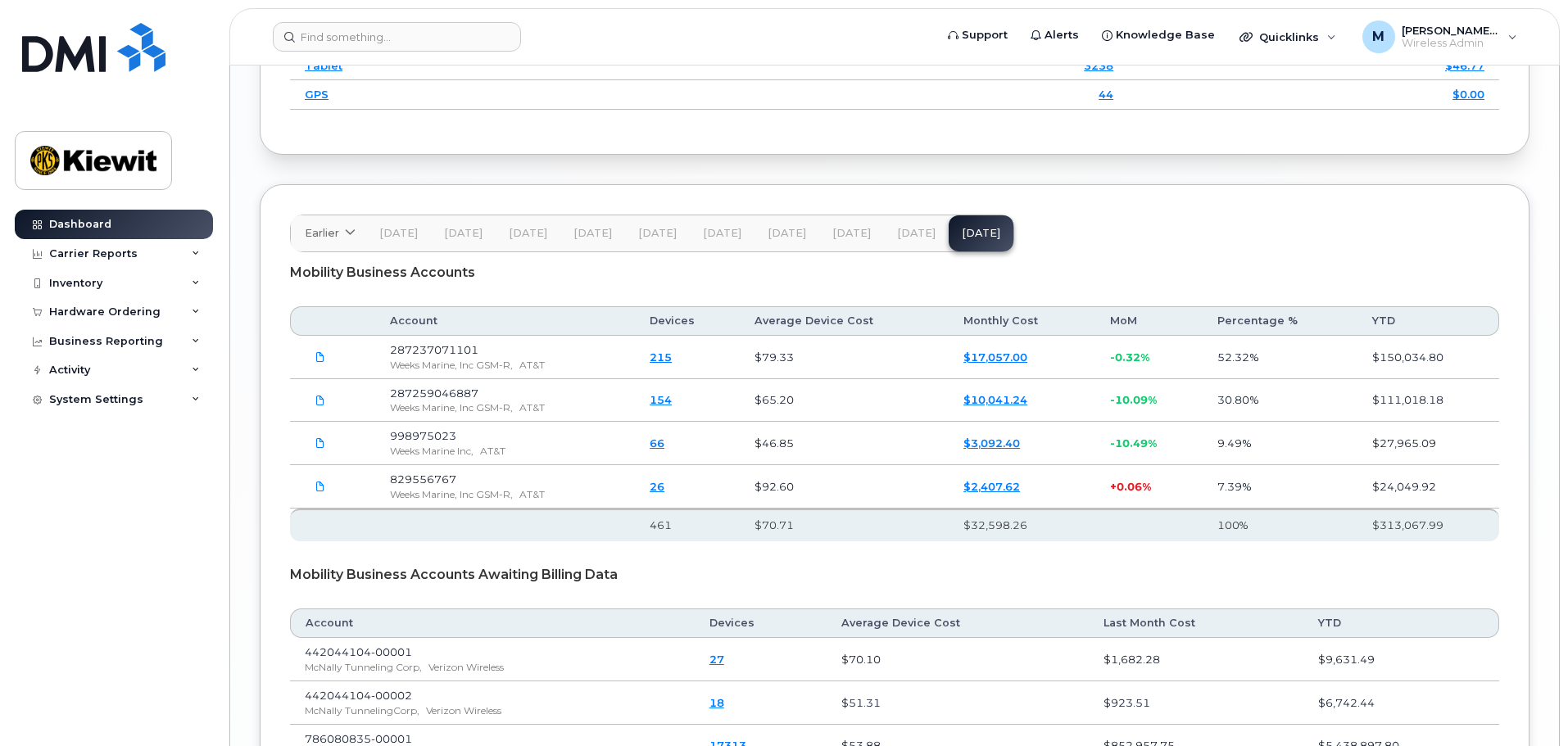
scroll to position [3183, 0]
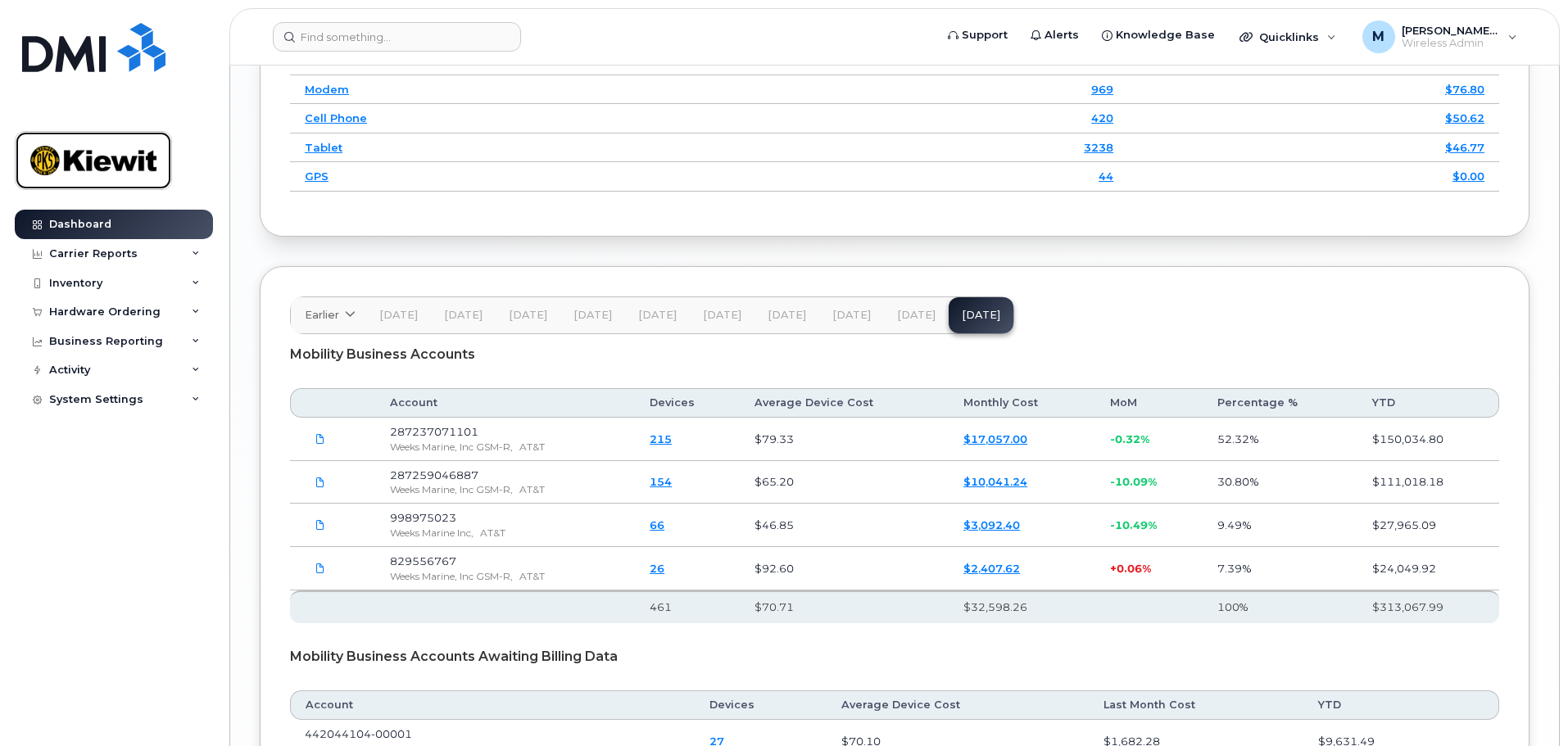
click at [129, 174] on img at bounding box center [93, 160] width 126 height 48
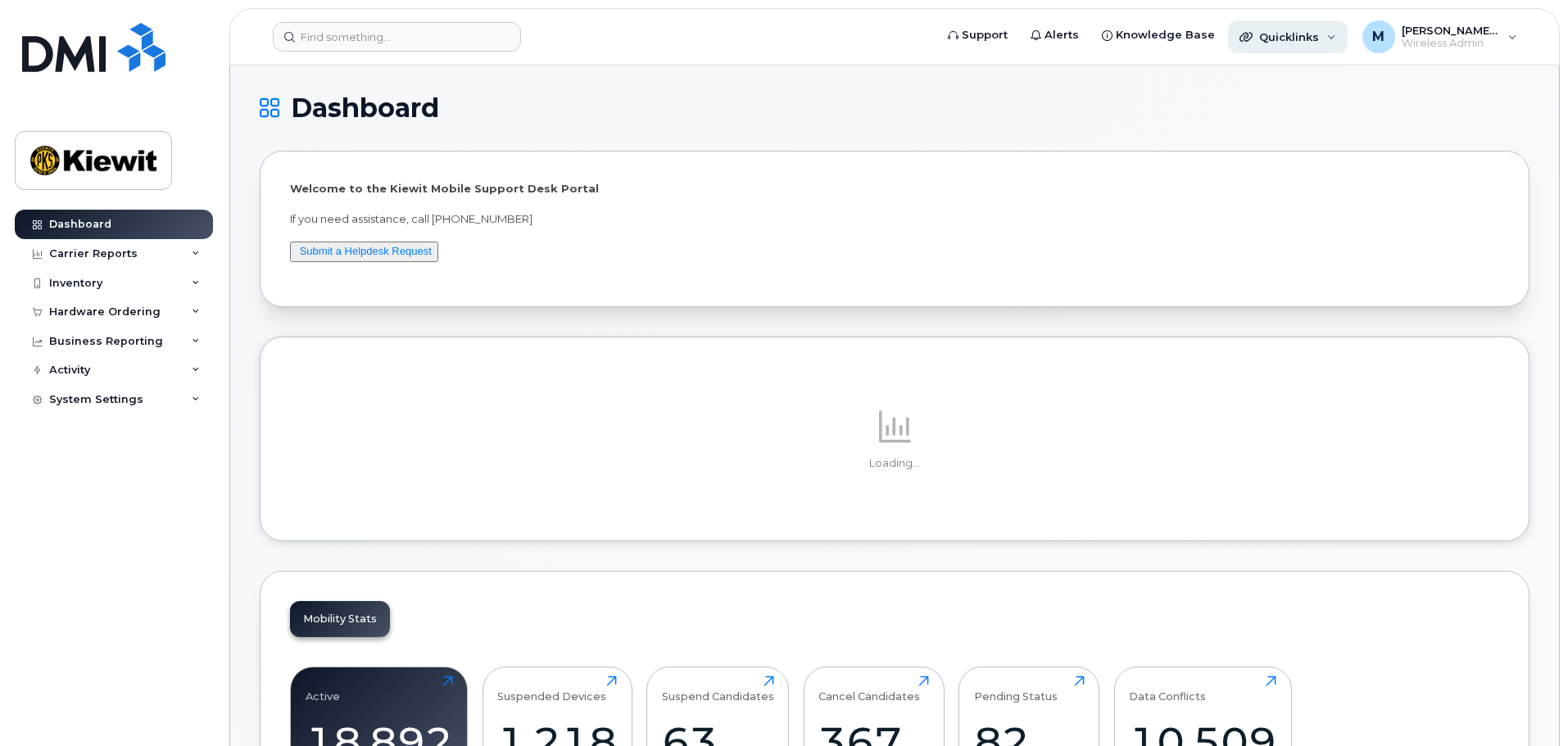
click at [1316, 35] on span "Quicklinks" at bounding box center [1289, 37] width 60 height 13
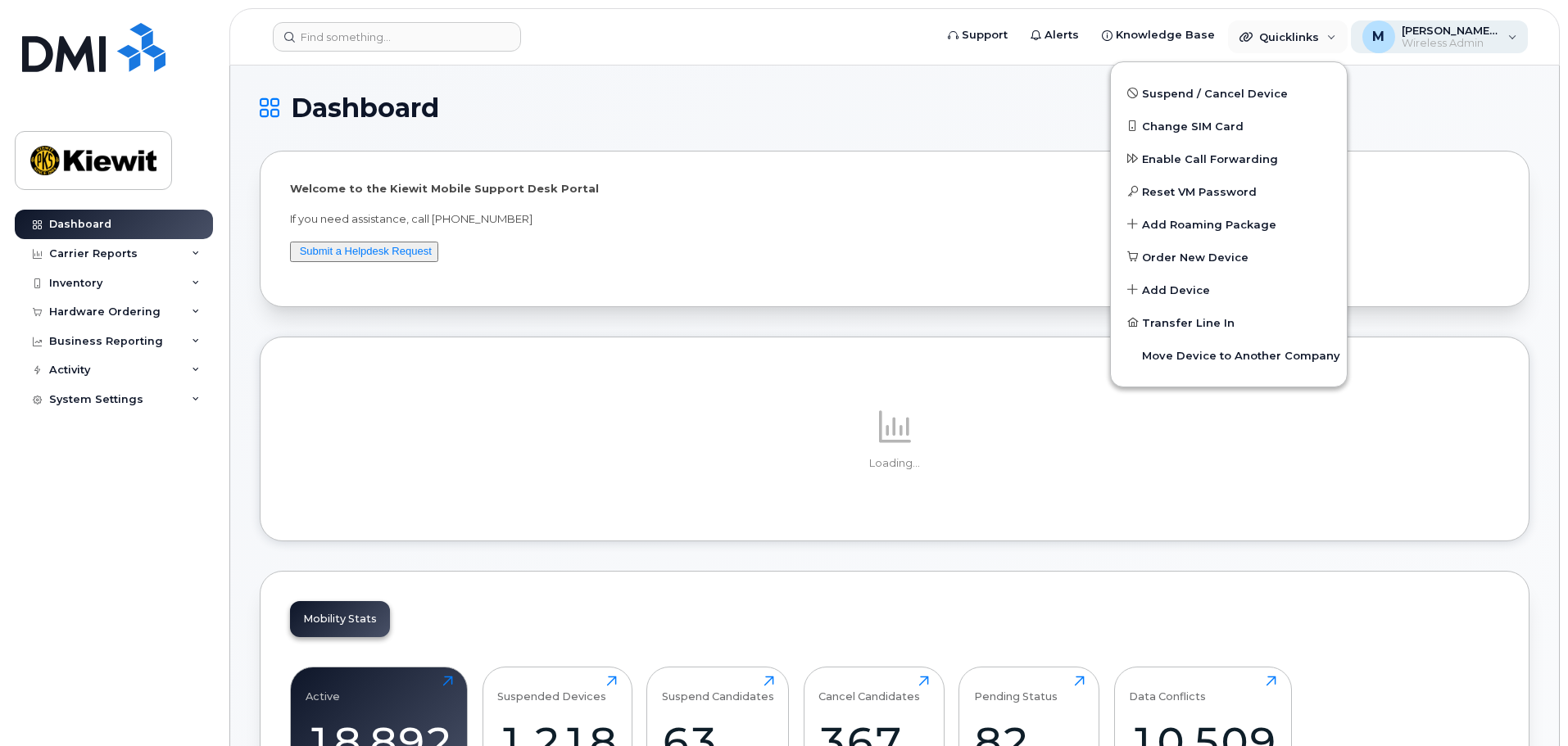
click at [1431, 38] on span "Wireless Admin" at bounding box center [1451, 43] width 98 height 13
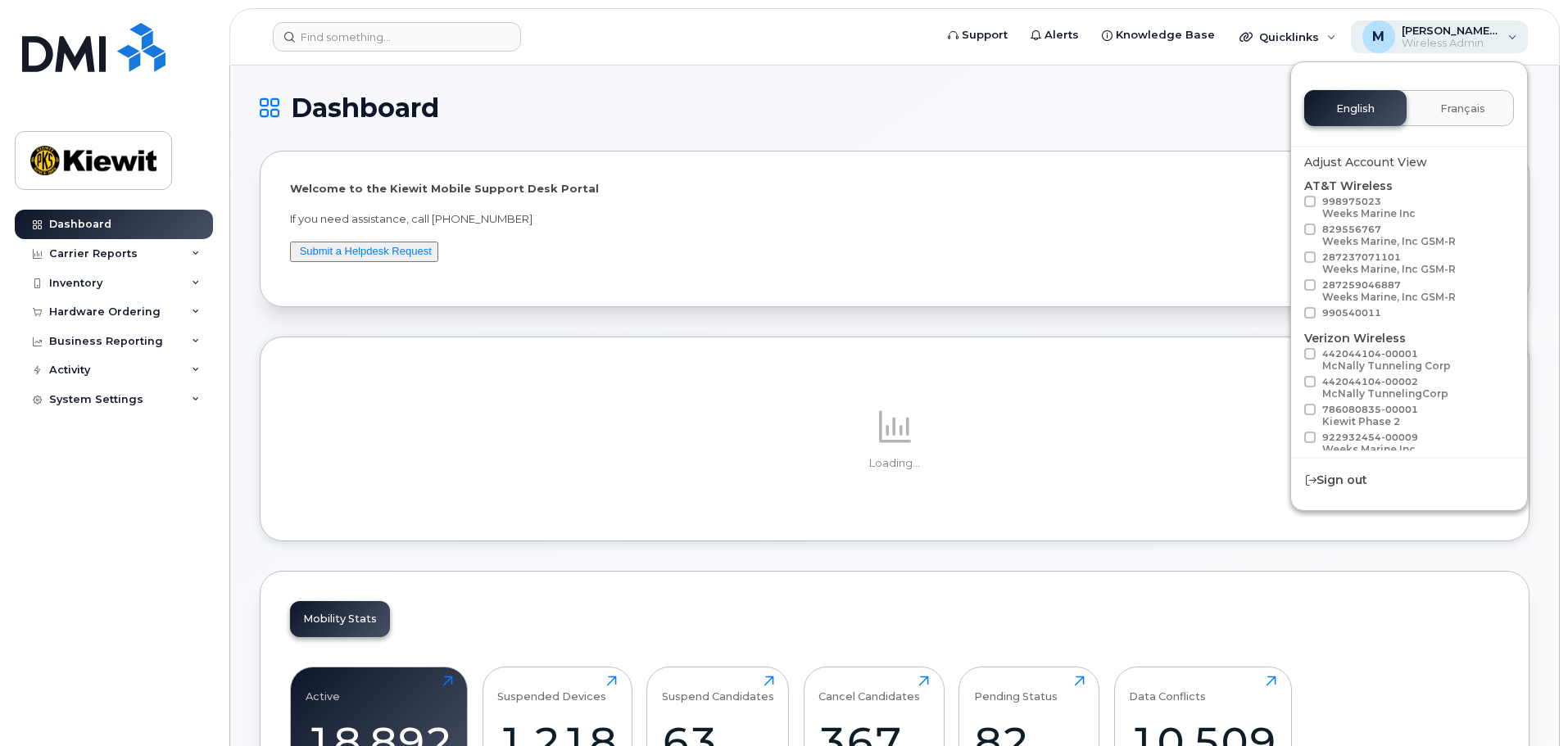
click at [1431, 38] on span "Wireless Admin" at bounding box center [1451, 43] width 98 height 13
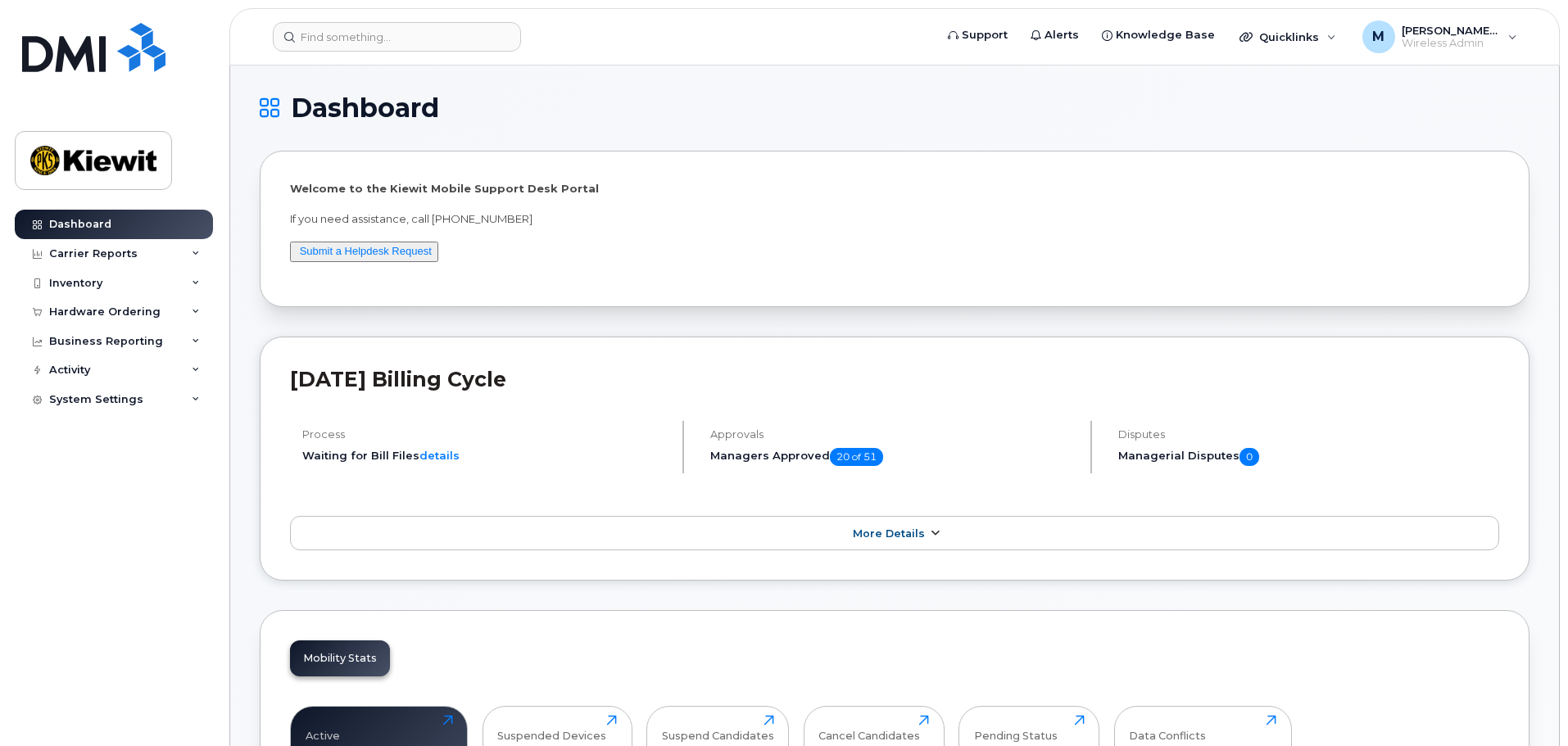
click at [911, 528] on span "More Details" at bounding box center [889, 533] width 72 height 13
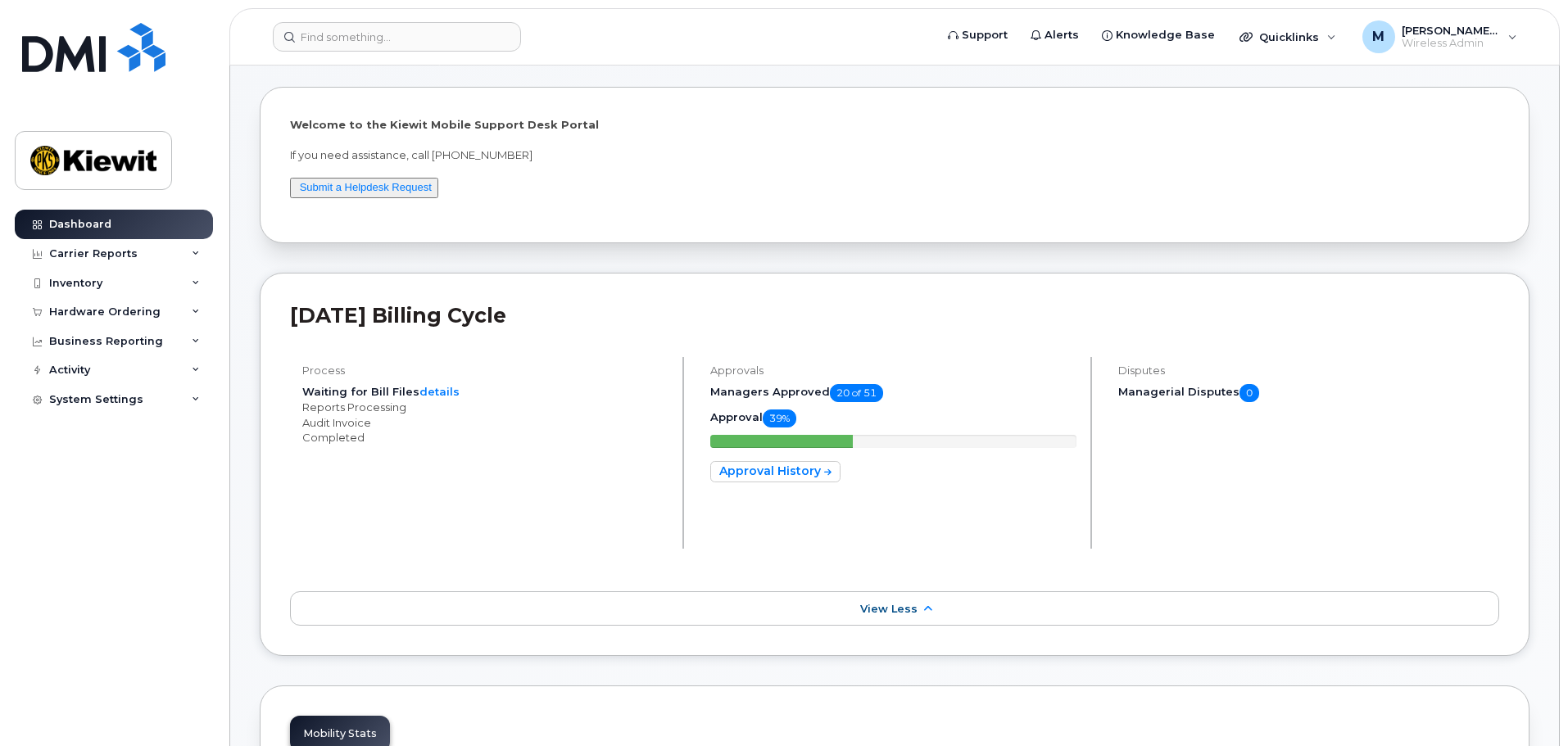
scroll to position [82, 0]
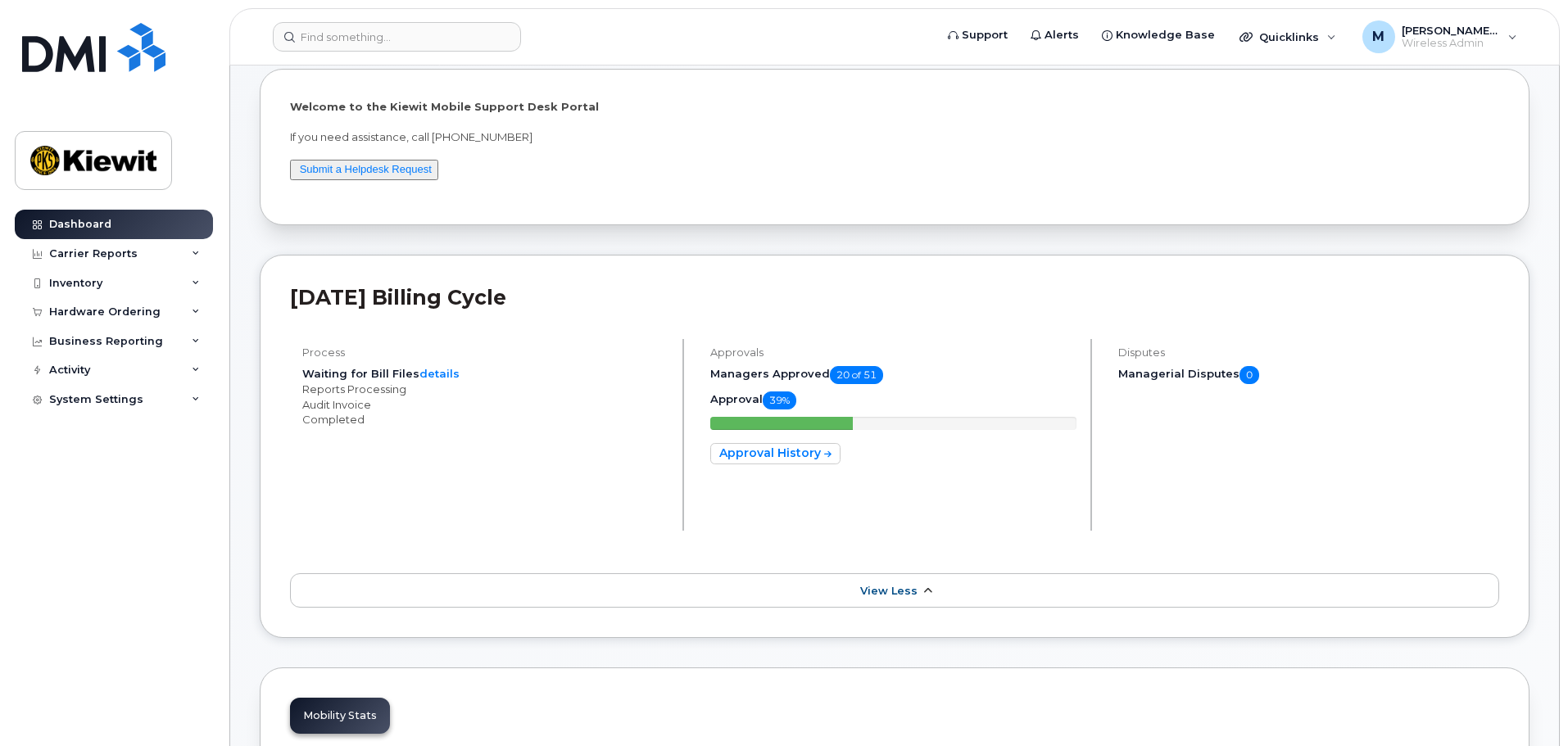
click at [926, 588] on icon at bounding box center [927, 590] width 13 height 11
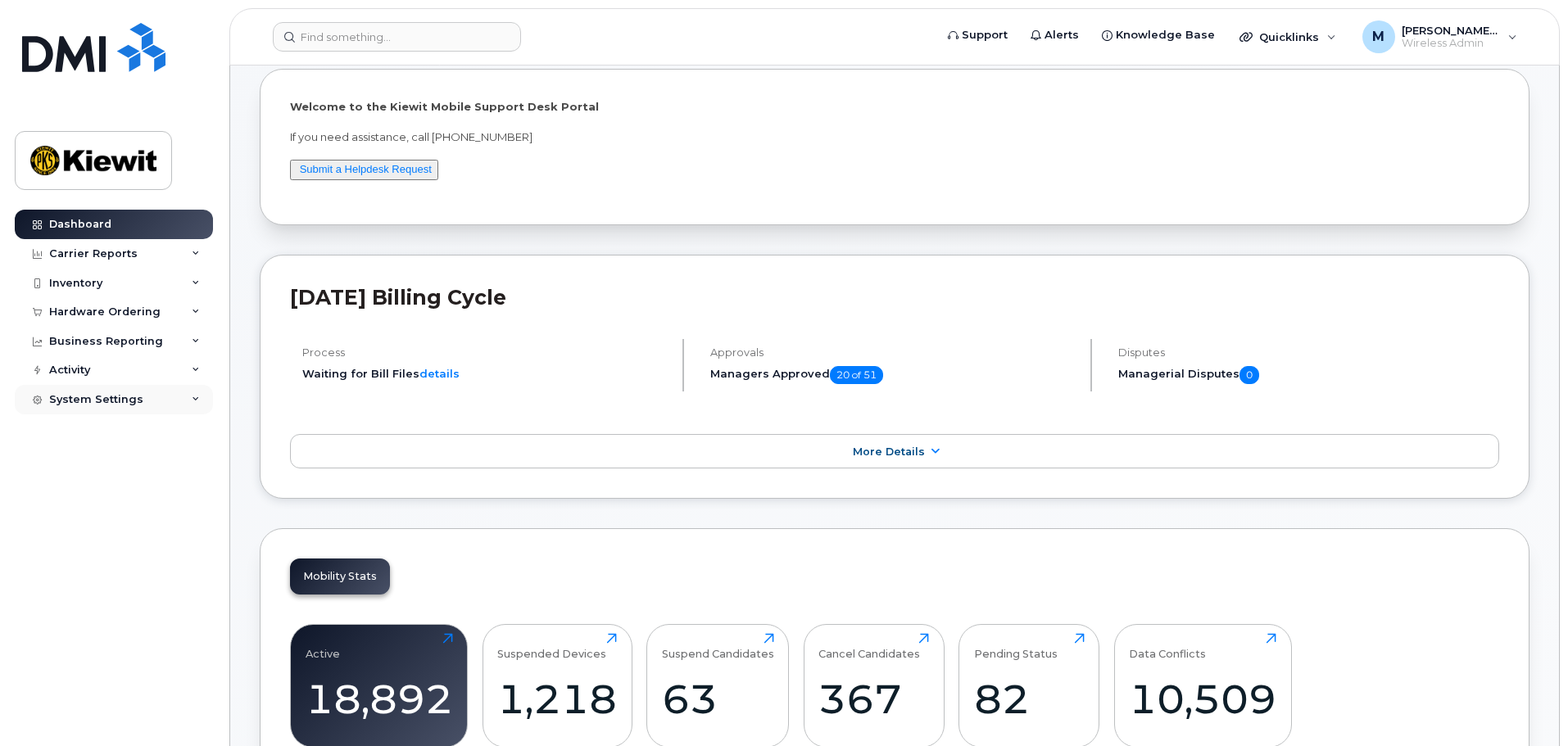
click at [197, 390] on div "System Settings" at bounding box center [114, 399] width 199 height 29
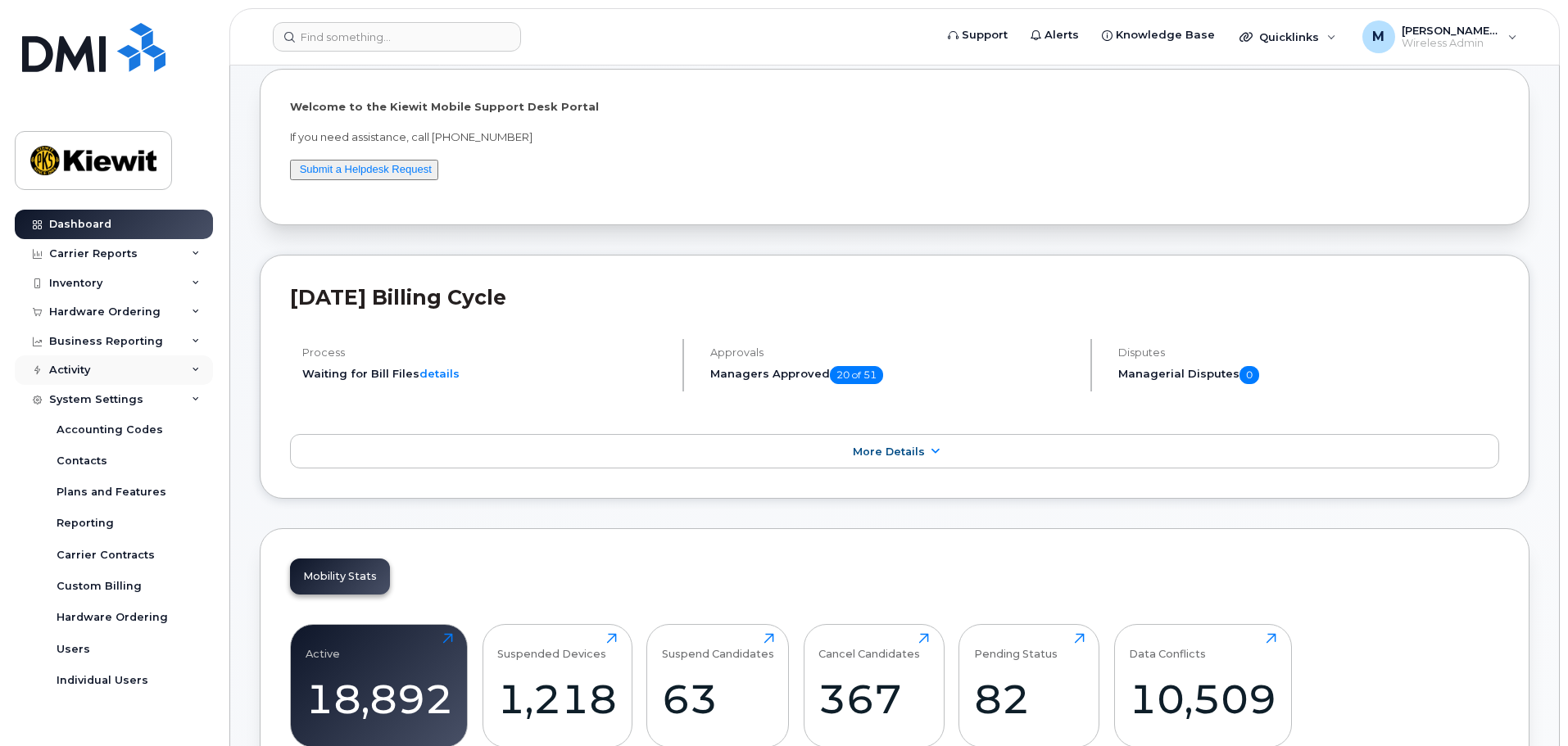
click at [196, 370] on icon at bounding box center [196, 370] width 8 height 8
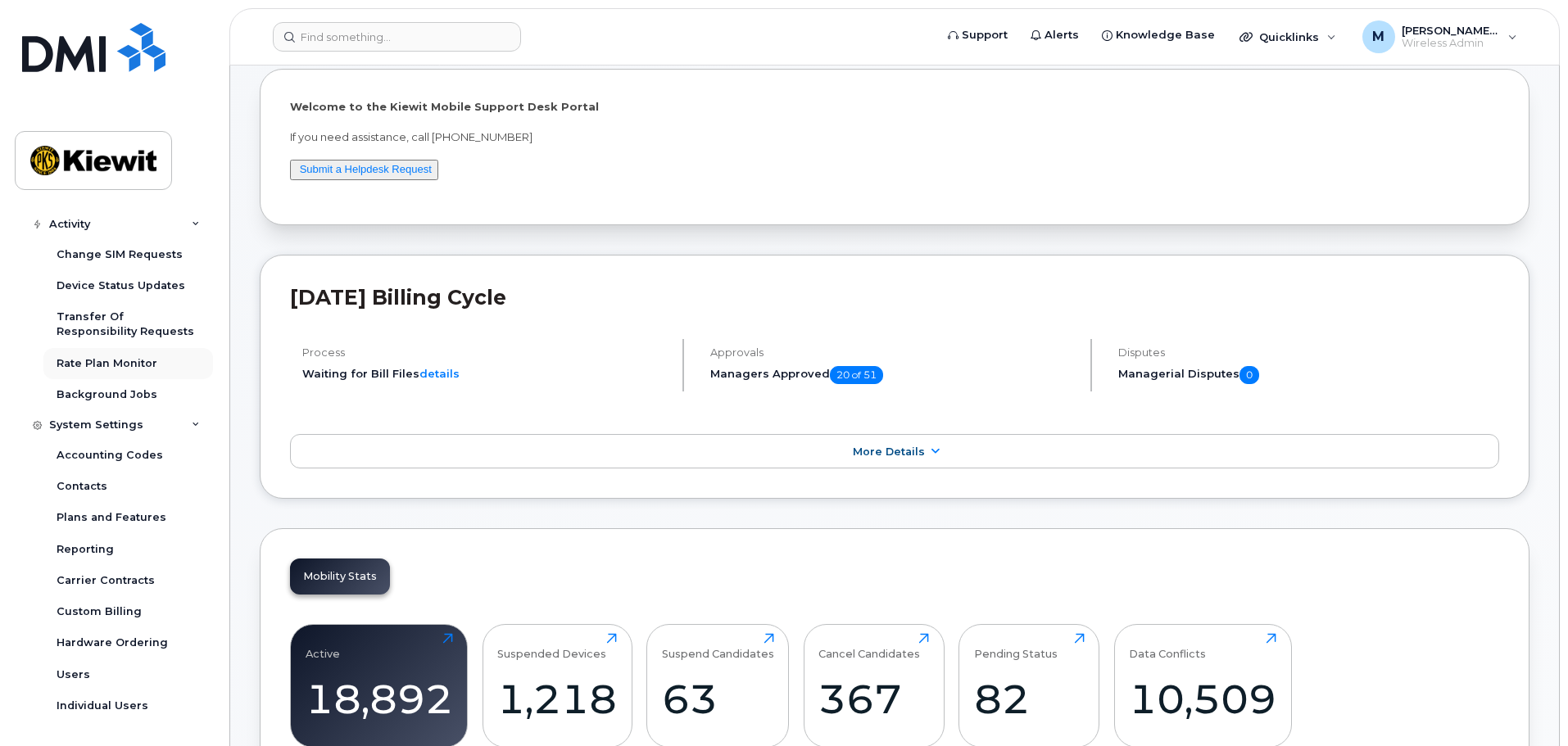
scroll to position [163, 0]
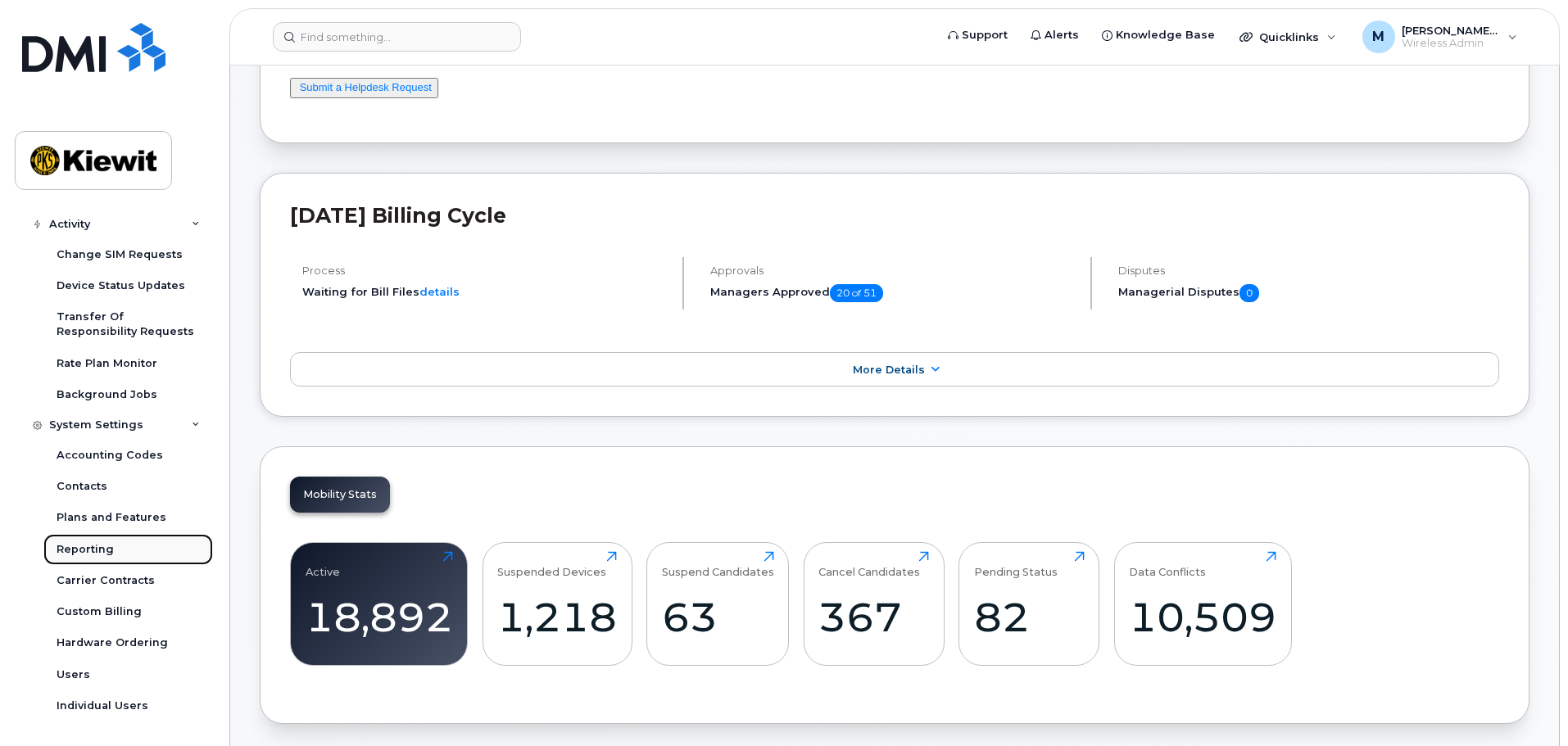
click at [115, 538] on link "Reporting" at bounding box center [128, 548] width 169 height 31
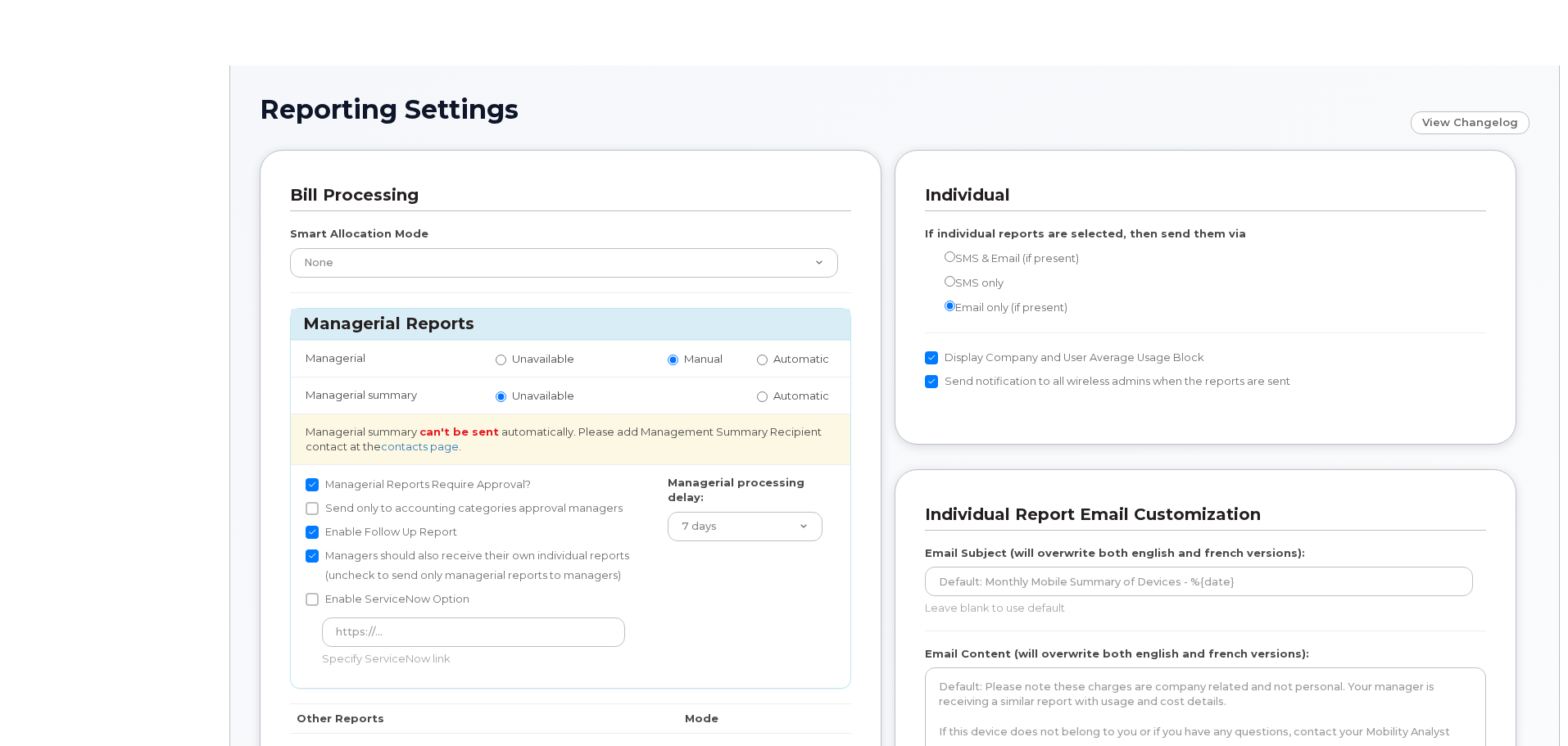
radio input "true"
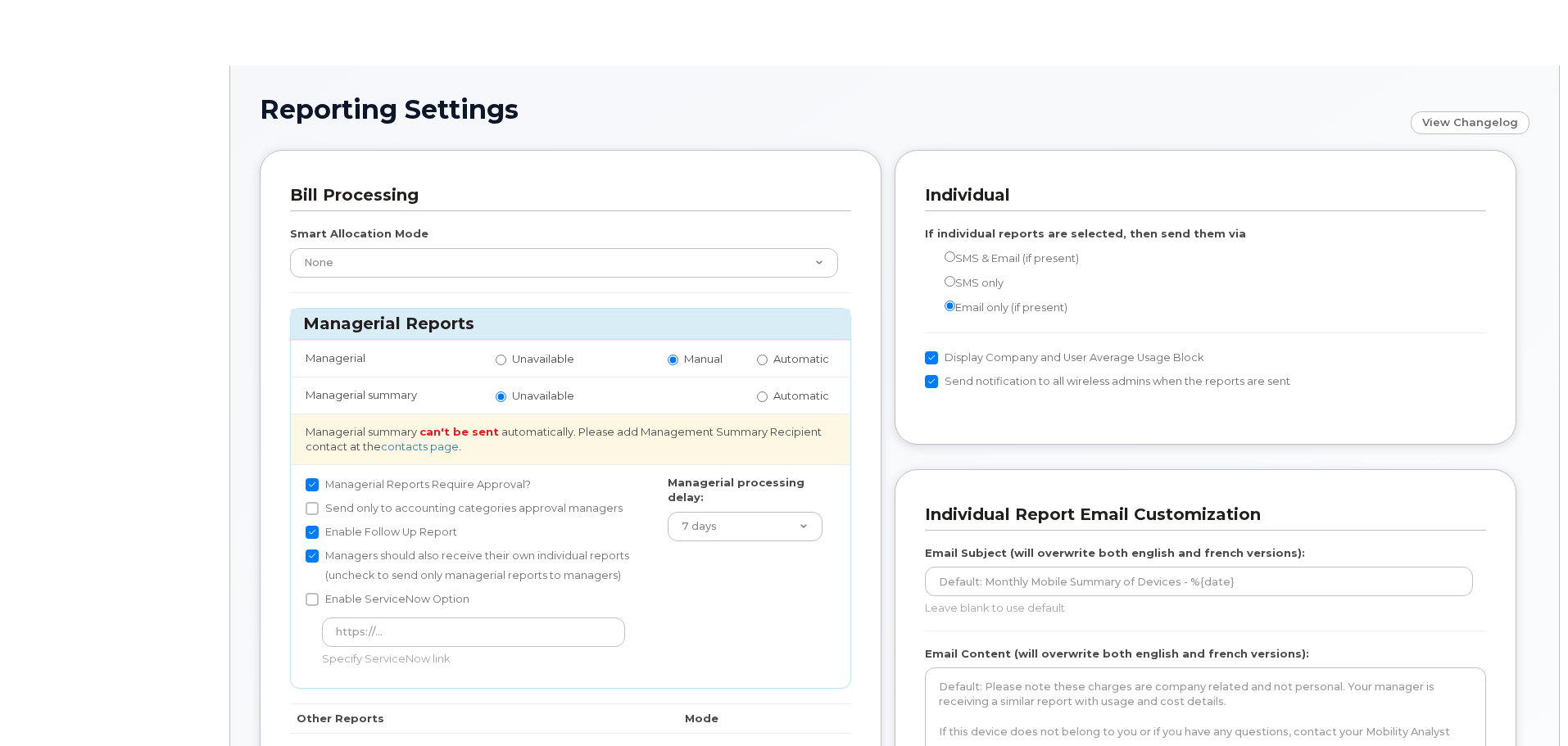
radio input "true"
radio input "false"
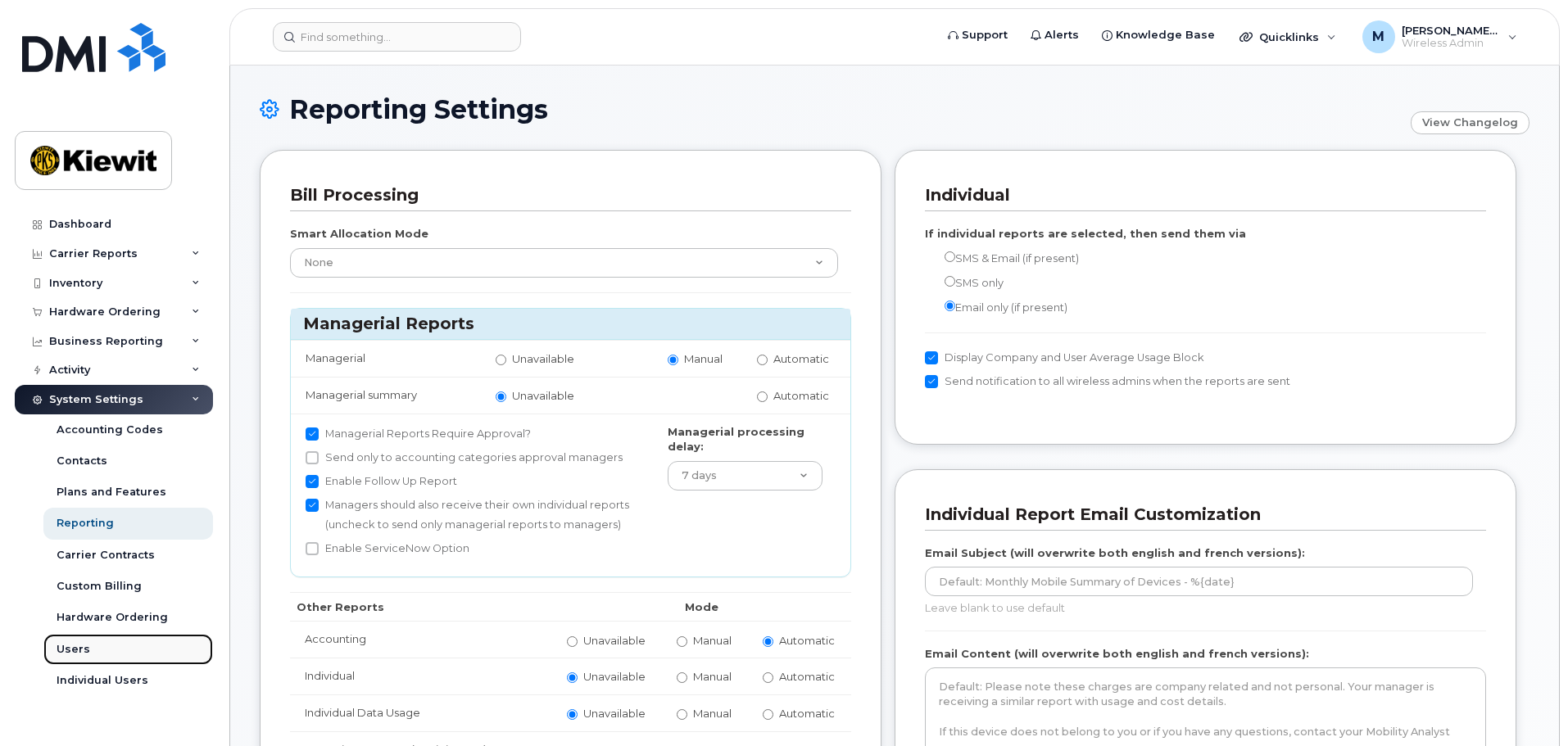
click at [112, 656] on link "Users" at bounding box center [128, 648] width 169 height 31
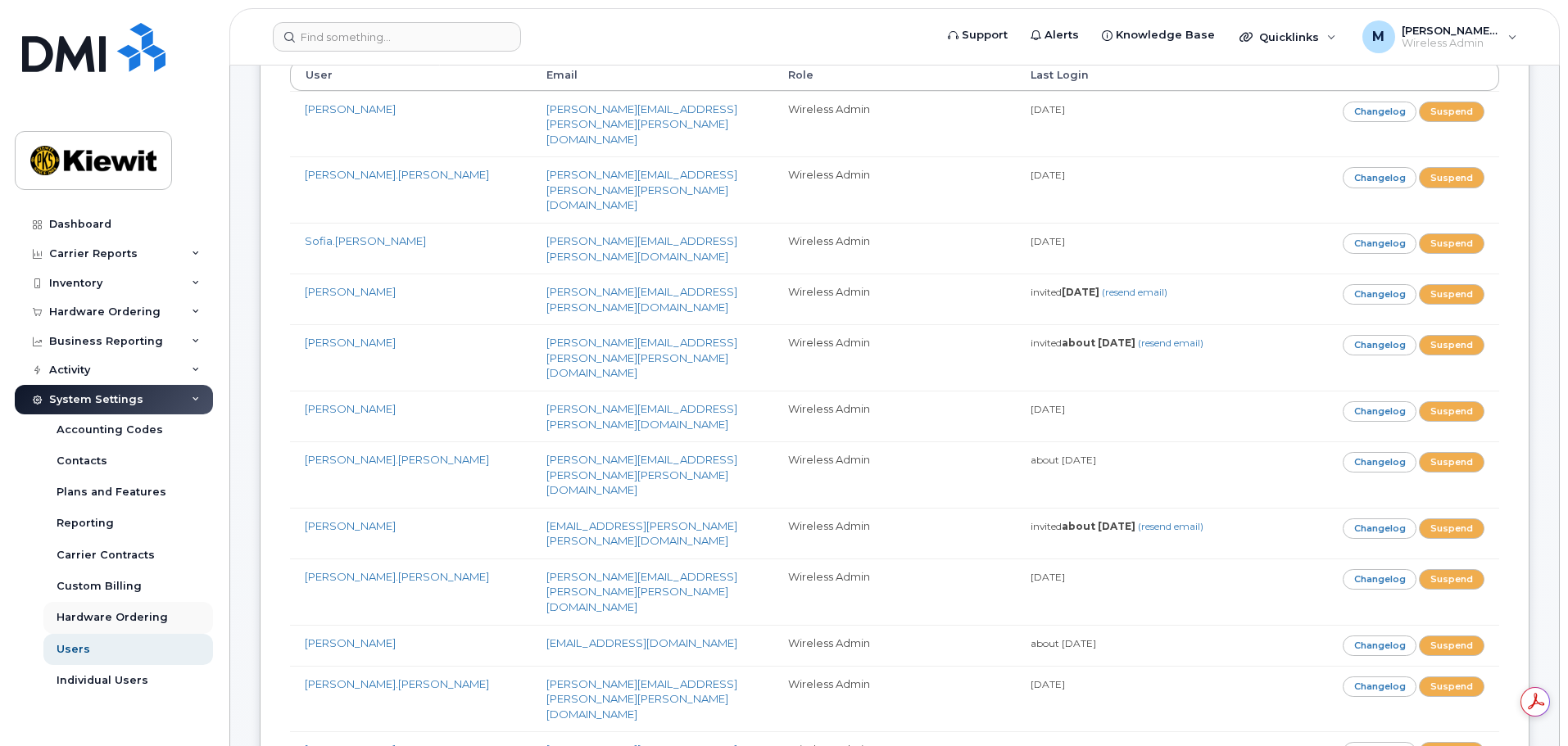
scroll to position [328, 0]
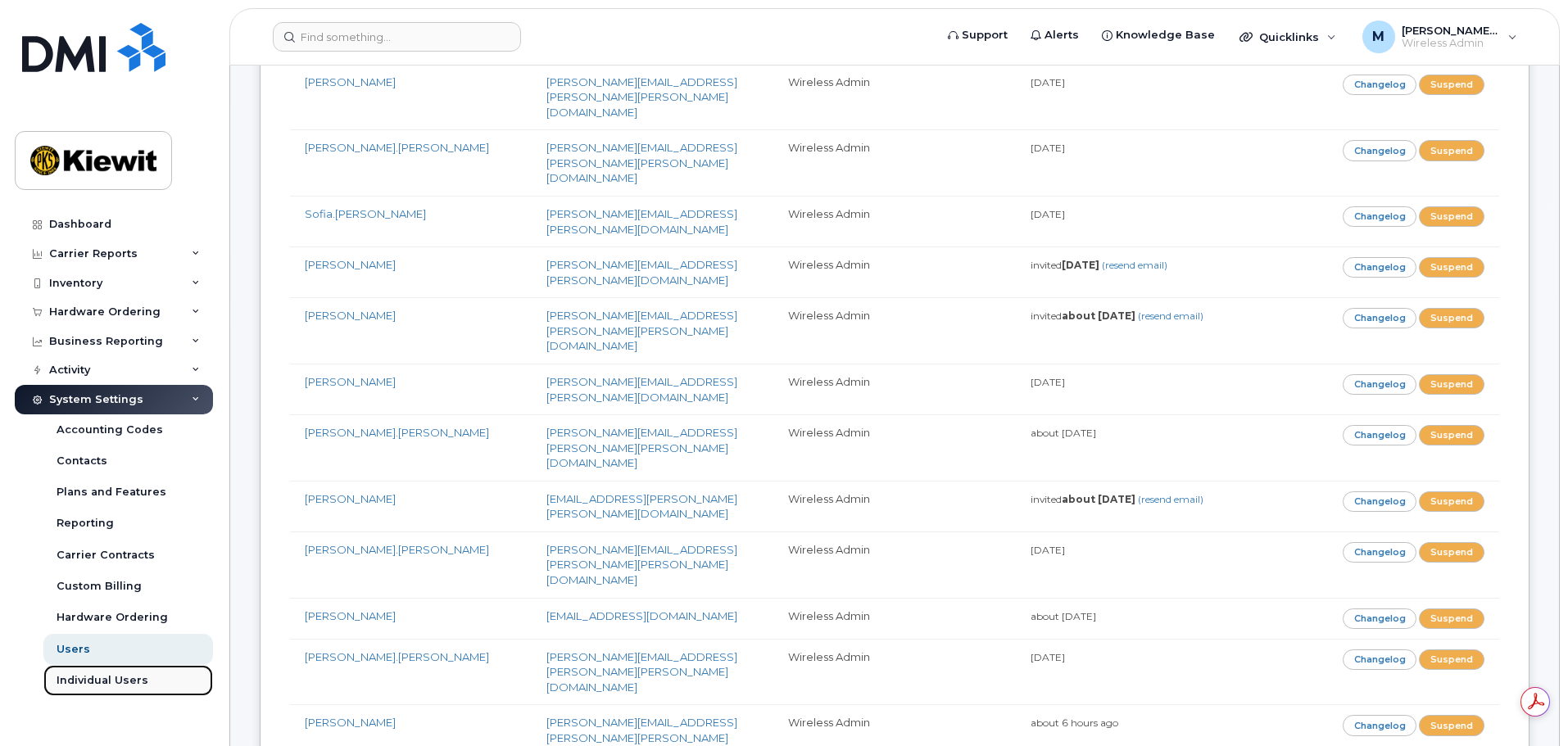
click at [99, 678] on div "Individual Users" at bounding box center [103, 680] width 92 height 15
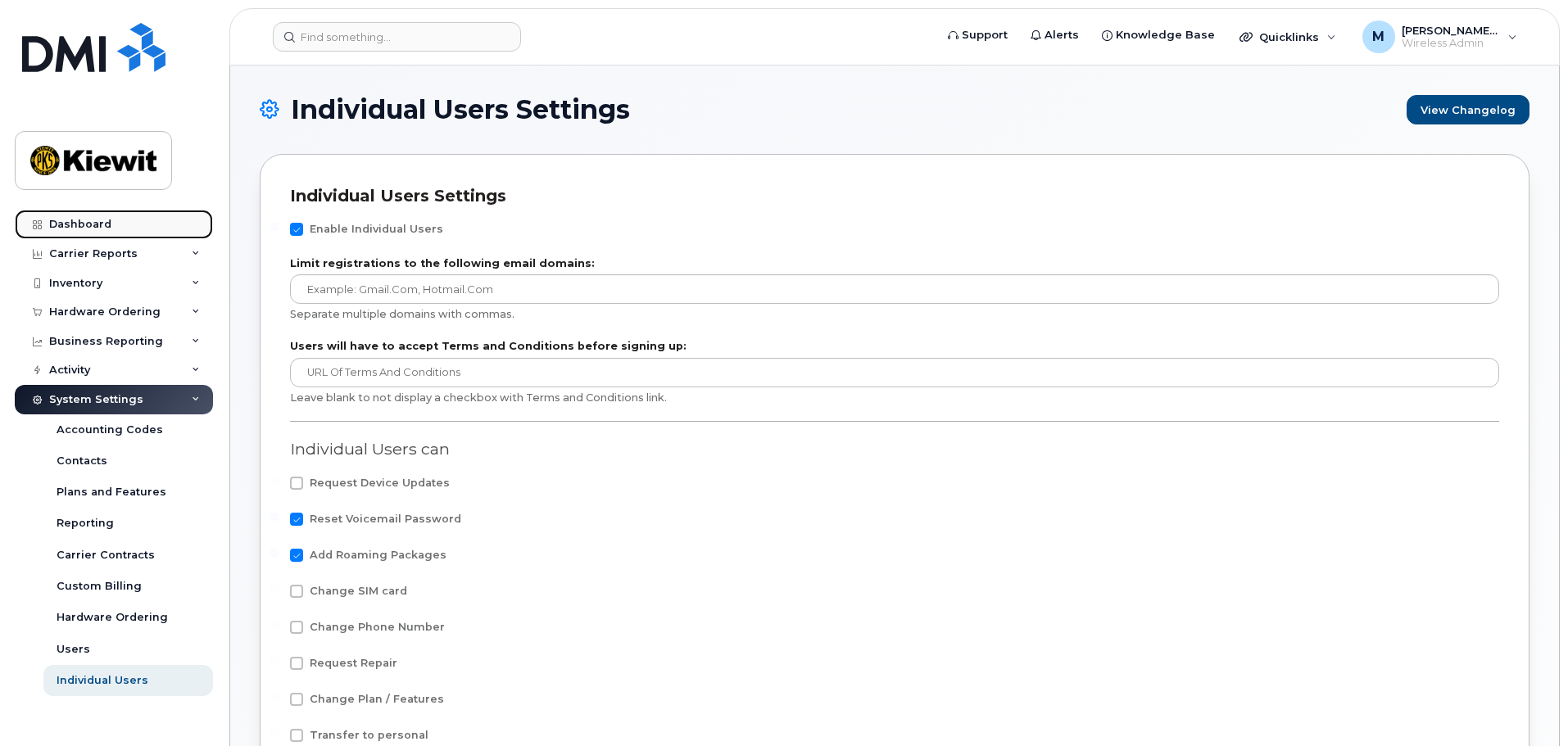
click at [102, 227] on div "Dashboard" at bounding box center [80, 224] width 63 height 13
